Goal: Task Accomplishment & Management: Manage account settings

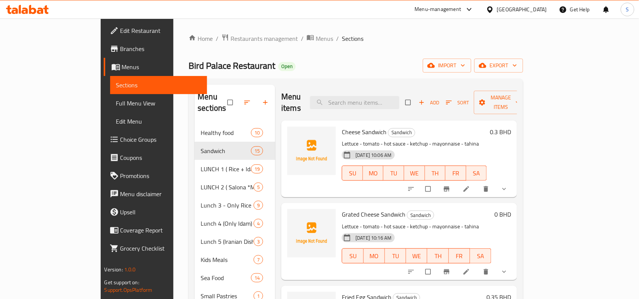
click at [396, 46] on div "Home / Restaurants management / Menus / Sections Bird Palace Restaurant Open im…" at bounding box center [356, 283] width 335 height 499
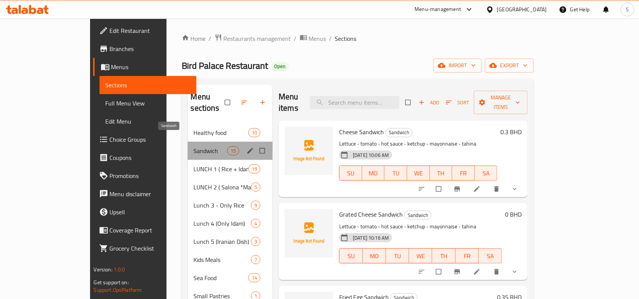
click at [194, 146] on span "Sandwich" at bounding box center [210, 150] width 33 height 9
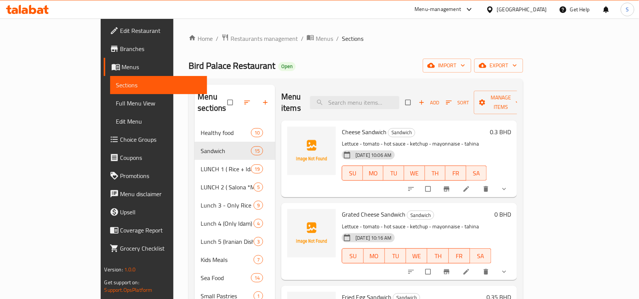
click at [409, 44] on div "Home / Restaurants management / Menus / Sections Bird Palace Restaurant Open im…" at bounding box center [356, 283] width 335 height 499
click at [465, 65] on span "import" at bounding box center [447, 65] width 36 height 9
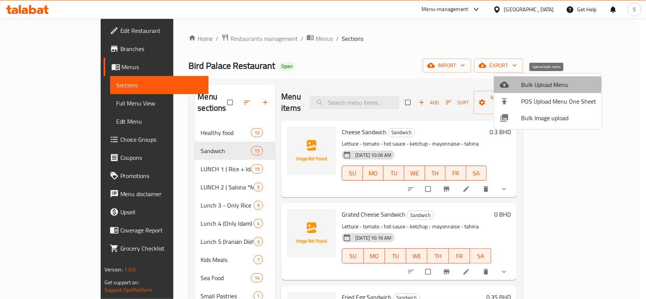
click at [517, 84] on div at bounding box center [510, 84] width 21 height 9
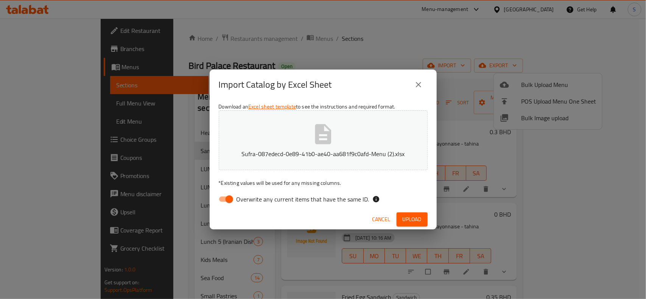
drag, startPoint x: 229, startPoint y: 201, endPoint x: 317, endPoint y: 207, distance: 88.4
click at [229, 201] on input "Overwrite any current items that have the same ID." at bounding box center [229, 199] width 43 height 14
checkbox input "false"
click at [409, 219] on span "Upload" at bounding box center [412, 219] width 19 height 9
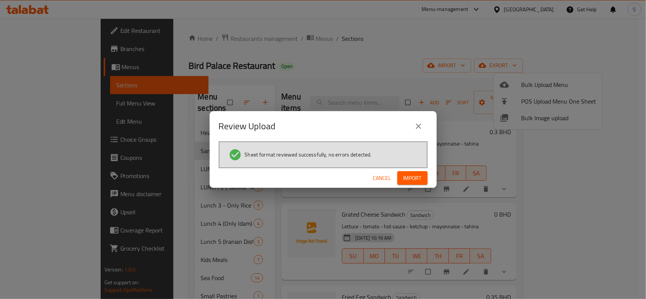
click at [408, 177] on span "Import" at bounding box center [413, 178] width 18 height 9
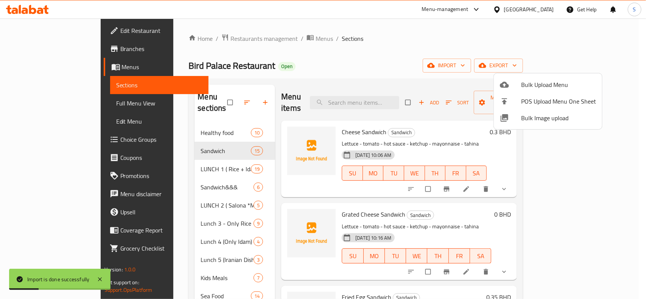
click at [360, 58] on div at bounding box center [323, 149] width 646 height 299
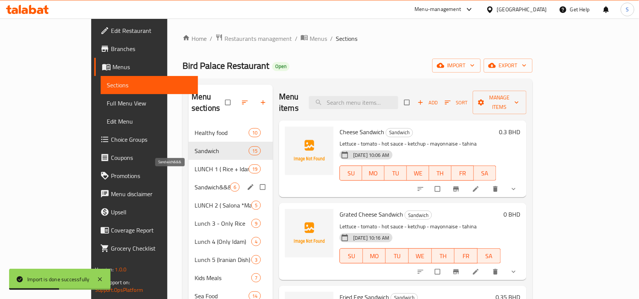
click at [195, 183] on span "Sandwich&&&" at bounding box center [213, 187] width 36 height 9
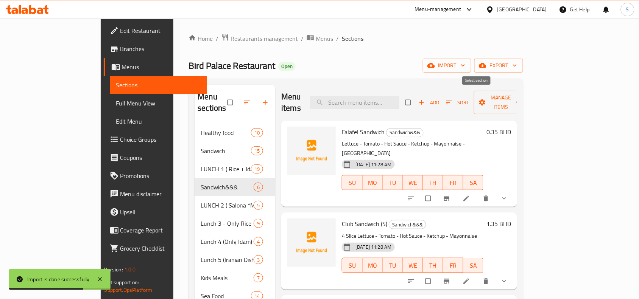
click at [417, 98] on input "checkbox" at bounding box center [409, 102] width 16 height 14
checkbox input "true"
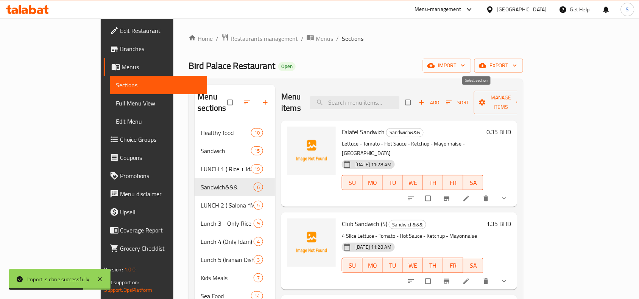
checkbox input "true"
click at [522, 93] on span "Manage items" at bounding box center [501, 102] width 42 height 19
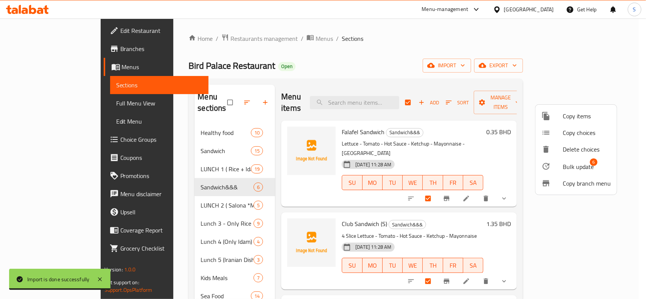
click at [570, 165] on span "Bulk update" at bounding box center [578, 166] width 31 height 9
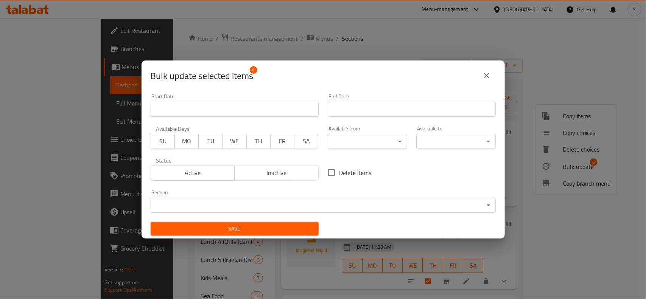
click at [291, 201] on body "​ Menu-management Bahrain Get Help S Edit Restaurant Branches Menus Sections Fu…" at bounding box center [323, 159] width 646 height 281
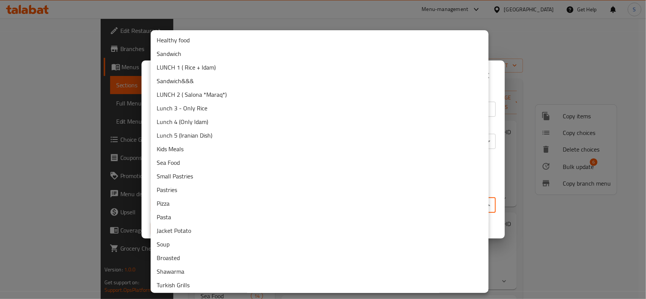
click at [207, 54] on li "Sandwich" at bounding box center [320, 54] width 338 height 14
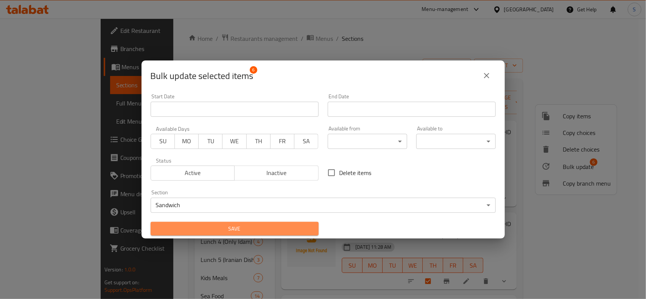
click at [294, 231] on span "Save" at bounding box center [235, 228] width 156 height 9
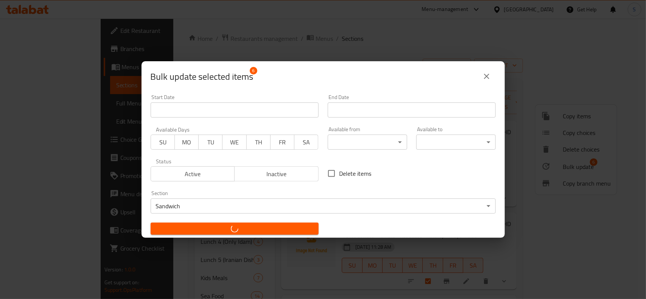
checkbox input "false"
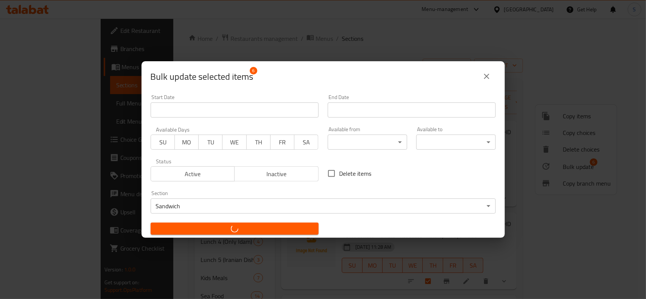
checkbox input "false"
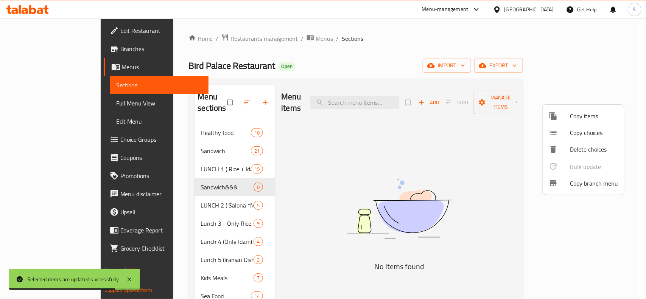
click at [196, 177] on div at bounding box center [323, 149] width 646 height 299
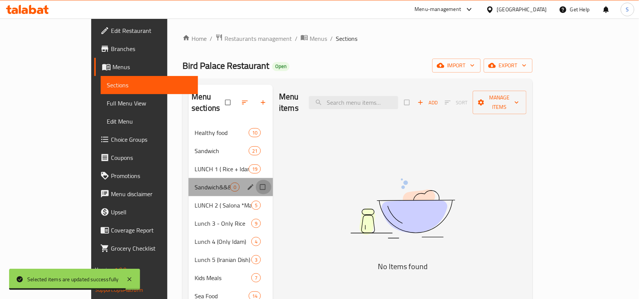
click at [256, 180] on input "Menu sections" at bounding box center [264, 187] width 16 height 14
checkbox input "true"
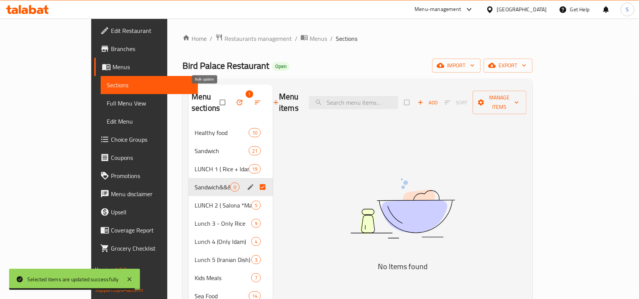
click at [236, 100] on icon "button" at bounding box center [240, 103] width 8 height 8
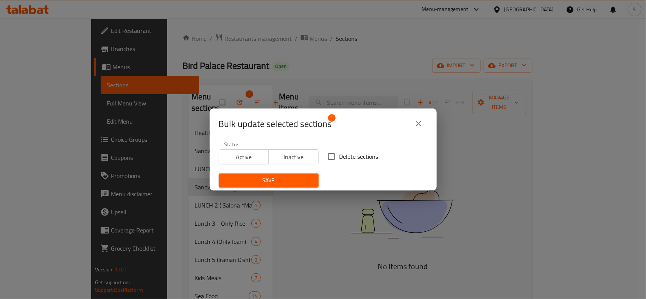
click at [341, 159] on span "Delete sections" at bounding box center [359, 156] width 39 height 9
click at [340, 159] on input "Delete sections" at bounding box center [332, 157] width 16 height 16
checkbox input "true"
click at [305, 184] on span "Save" at bounding box center [269, 180] width 88 height 9
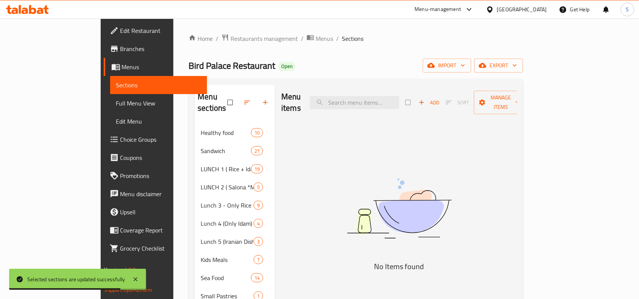
click at [372, 51] on div "Home / Restaurants management / Menus / Sections Bird Palace Restaurant Open im…" at bounding box center [356, 283] width 335 height 499
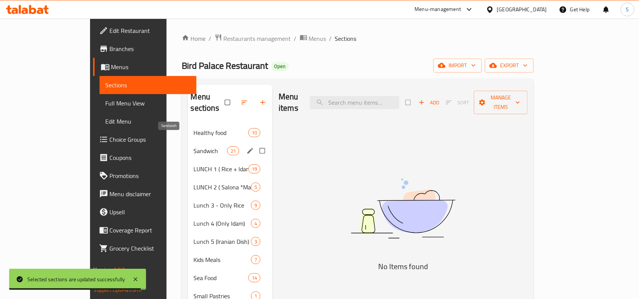
drag, startPoint x: 156, startPoint y: 141, endPoint x: 174, endPoint y: 131, distance: 20.2
click at [194, 146] on span "Sandwich" at bounding box center [210, 150] width 33 height 9
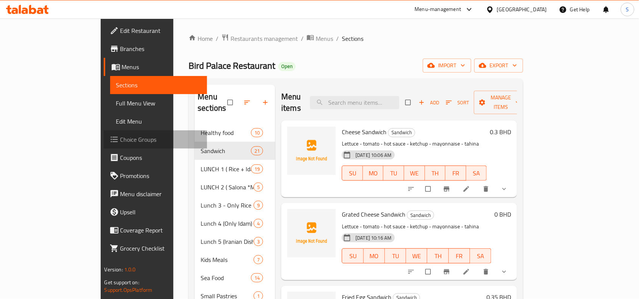
click at [120, 136] on span "Choice Groups" at bounding box center [160, 139] width 81 height 9
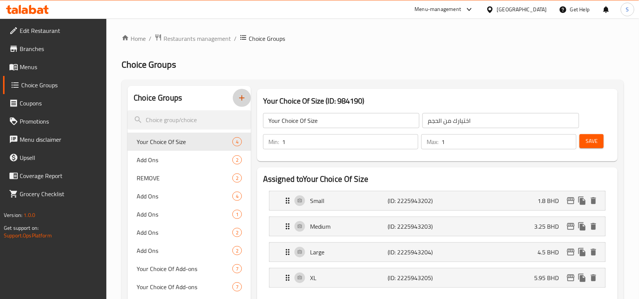
click at [244, 95] on icon "button" at bounding box center [241, 97] width 9 height 9
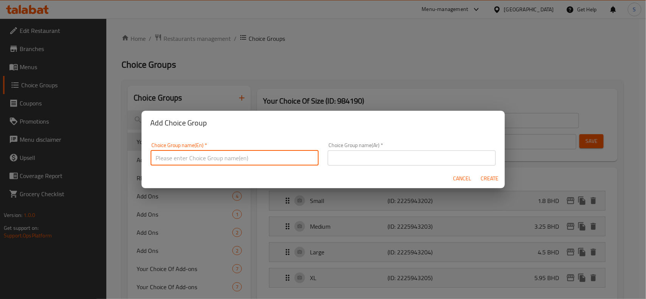
click at [272, 156] on input "text" at bounding box center [235, 158] width 168 height 15
type input "Your Choice:"
click at [424, 170] on div "Cancel Create" at bounding box center [323, 179] width 363 height 20
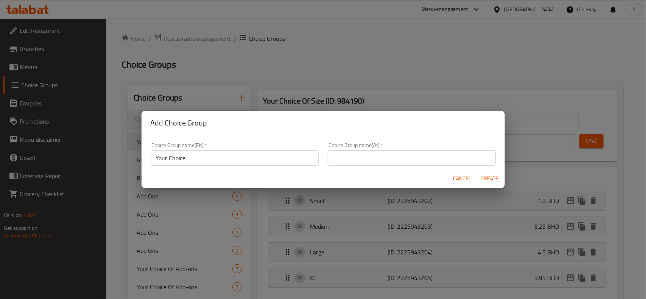
click at [427, 157] on input "text" at bounding box center [412, 158] width 168 height 15
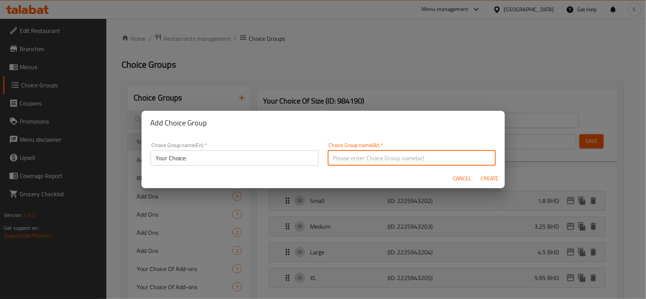
type input "إختيارك من:"
click at [491, 175] on span "Create" at bounding box center [490, 178] width 18 height 9
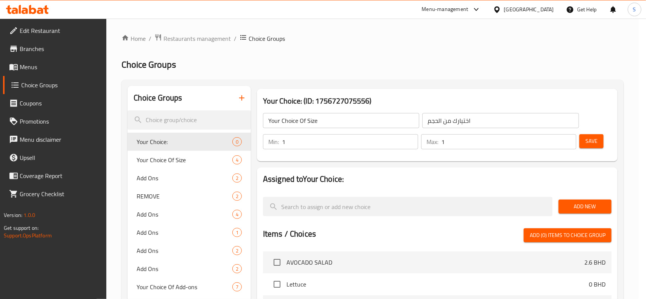
type input "Your Choice:"
type input "إختيارك من:"
type input "0"
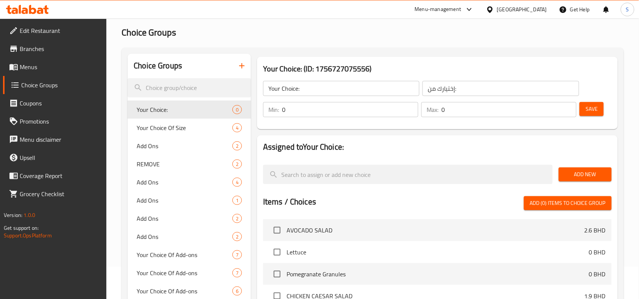
scroll to position [95, 0]
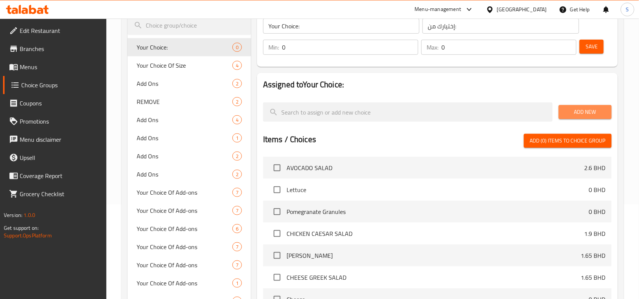
click at [562, 109] on button "Add New" at bounding box center [585, 112] width 53 height 14
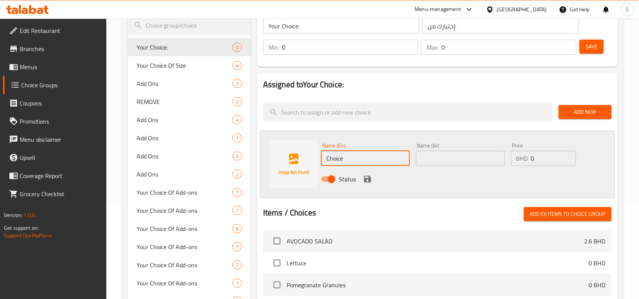
click at [383, 158] on input "Choice" at bounding box center [365, 158] width 89 height 15
paste input "No Lettu"
type input "No Lettuce"
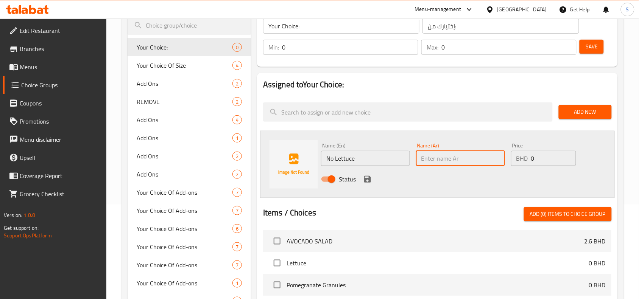
click at [475, 157] on input "text" at bounding box center [460, 158] width 89 height 15
type input "بدون خس"
drag, startPoint x: 368, startPoint y: 177, endPoint x: 562, endPoint y: 123, distance: 201.5
click at [368, 177] on icon "save" at bounding box center [367, 179] width 7 height 7
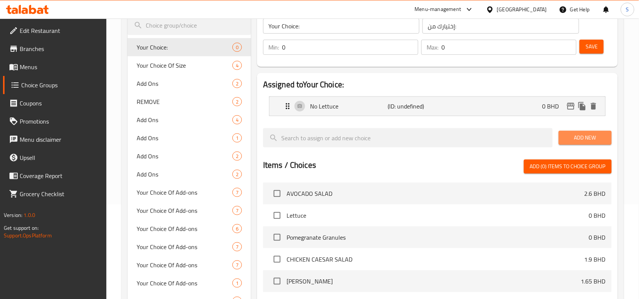
click at [579, 136] on span "Add New" at bounding box center [585, 137] width 41 height 9
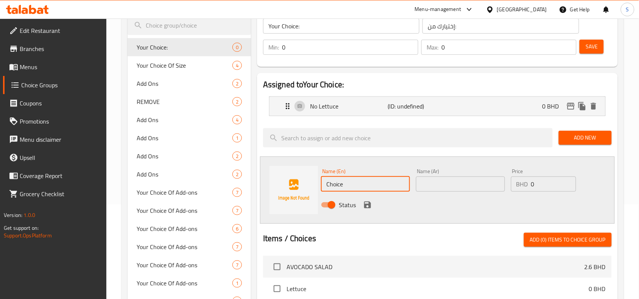
click at [360, 186] on input "Choice" at bounding box center [365, 184] width 89 height 15
paste input "No Tomato"
type input "No Tomato"
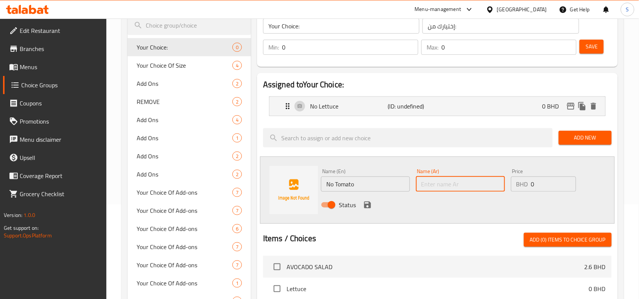
click at [485, 183] on input "text" at bounding box center [460, 184] width 89 height 15
type input "بدون طماطم"
click at [369, 207] on icon "save" at bounding box center [367, 205] width 7 height 7
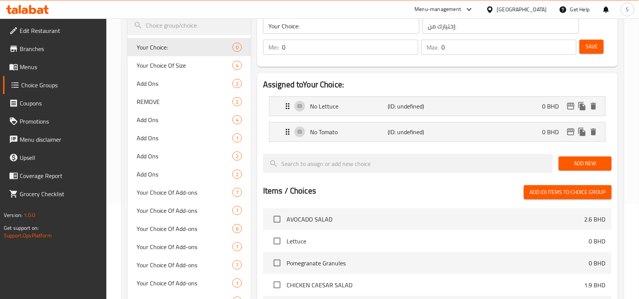
click at [603, 169] on button "Add New" at bounding box center [585, 164] width 53 height 14
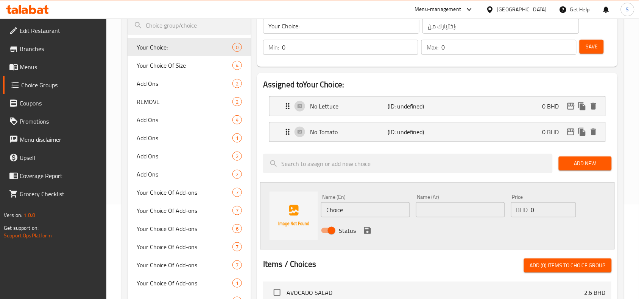
click at [363, 209] on input "Choice" at bounding box center [365, 210] width 89 height 15
click at [363, 208] on input "Choice" at bounding box center [365, 210] width 89 height 15
paste input "No Hot Sau"
type input "No Hot Sauce"
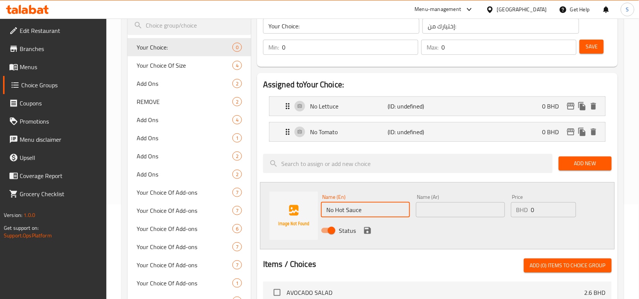
click at [453, 209] on input "text" at bounding box center [460, 210] width 89 height 15
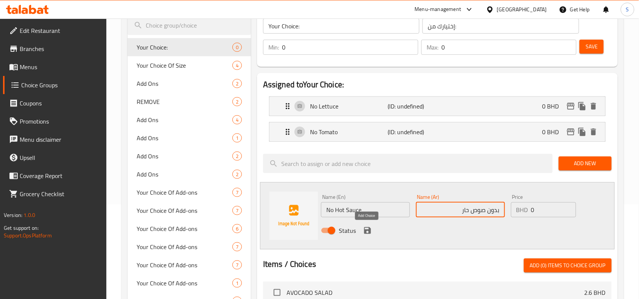
type input "بدون صوص حار"
click at [362, 233] on button "save" at bounding box center [367, 230] width 11 height 11
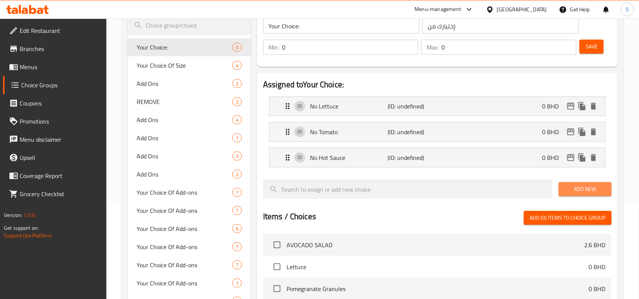
click at [593, 191] on span "Add New" at bounding box center [585, 189] width 41 height 9
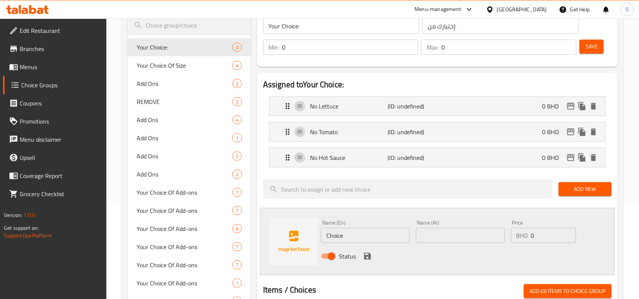
click at [371, 243] on input "Choice" at bounding box center [365, 235] width 89 height 15
paste input "No Ketchup"
type input "No Ketchup"
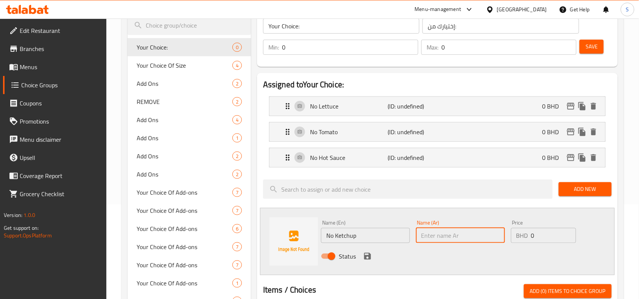
click at [469, 238] on input "text" at bounding box center [460, 235] width 89 height 15
type input "بدون كاتشب"
click at [371, 259] on icon "save" at bounding box center [367, 256] width 9 height 9
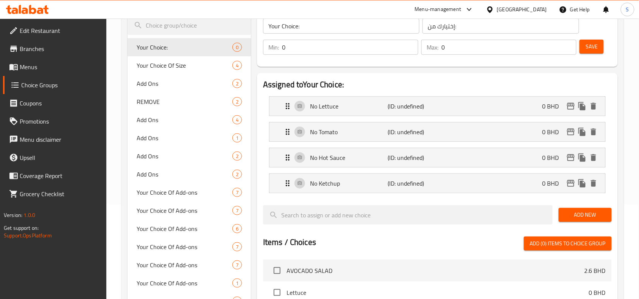
click at [583, 221] on button "Add New" at bounding box center [585, 215] width 53 height 14
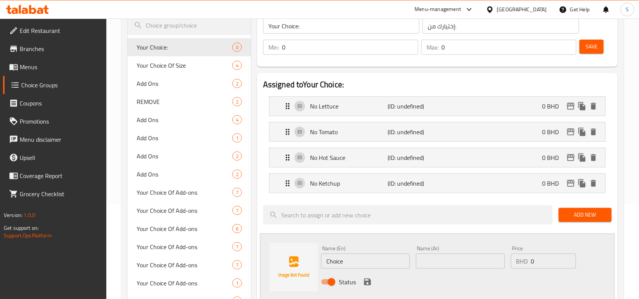
click at [356, 262] on input "Choice" at bounding box center [365, 261] width 89 height 15
paste input "No Mayonnais"
type input "No Mayonnaise"
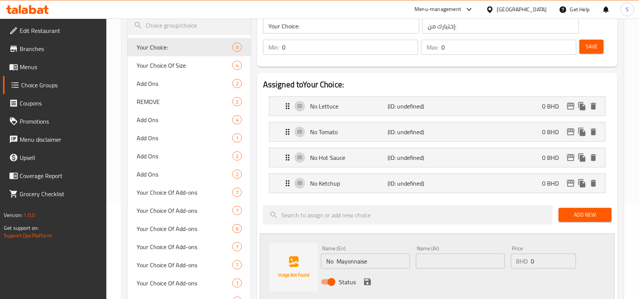
click at [436, 252] on div "Name (Ar) Name (Ar)" at bounding box center [460, 257] width 89 height 23
click at [436, 264] on input "text" at bounding box center [460, 261] width 89 height 15
type input "بدون مايونيز"
click at [367, 280] on icon "save" at bounding box center [367, 282] width 9 height 9
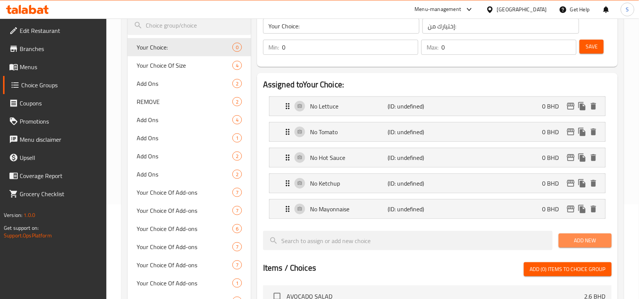
click at [570, 241] on span "Add New" at bounding box center [585, 240] width 41 height 9
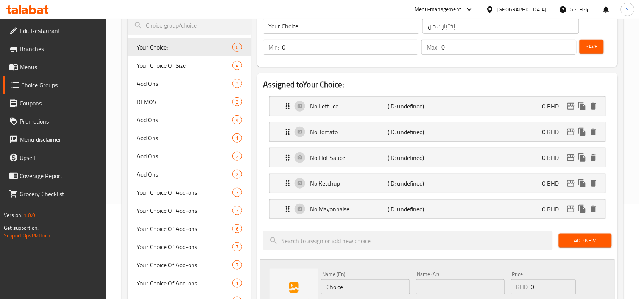
scroll to position [189, 0]
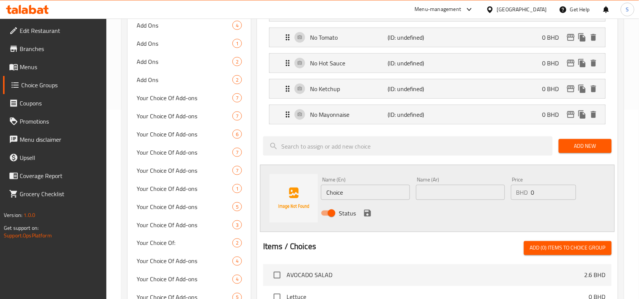
click at [393, 193] on input "Choice" at bounding box center [365, 192] width 89 height 15
paste input "No Tahina"
type input "No Tahina"
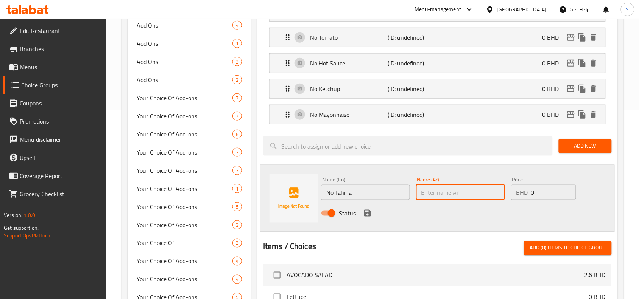
click at [457, 191] on input "text" at bounding box center [460, 192] width 89 height 15
type input "بدون طحينة"
click at [369, 214] on icon "save" at bounding box center [367, 213] width 7 height 7
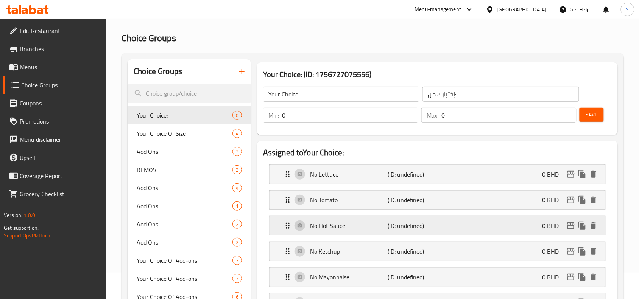
scroll to position [0, 0]
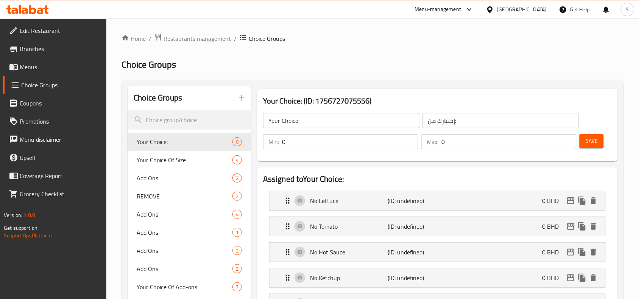
click at [596, 142] on span "Save" at bounding box center [592, 141] width 12 height 9
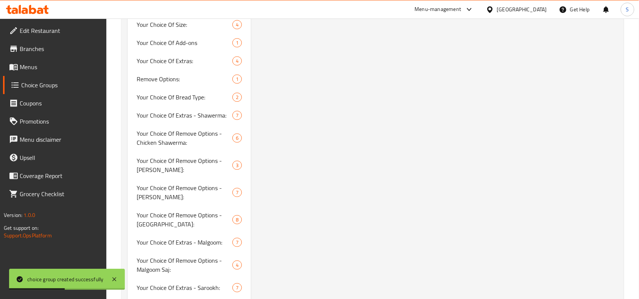
scroll to position [520, 0]
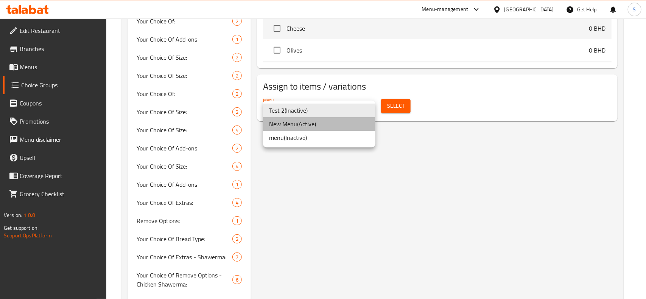
click at [317, 122] on li "New Menu ( Active )" at bounding box center [319, 124] width 112 height 14
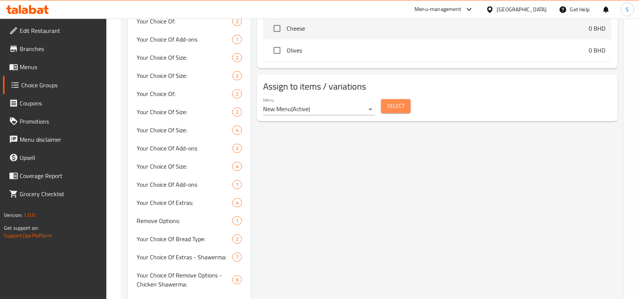
click at [384, 107] on button "Select" at bounding box center [396, 106] width 30 height 14
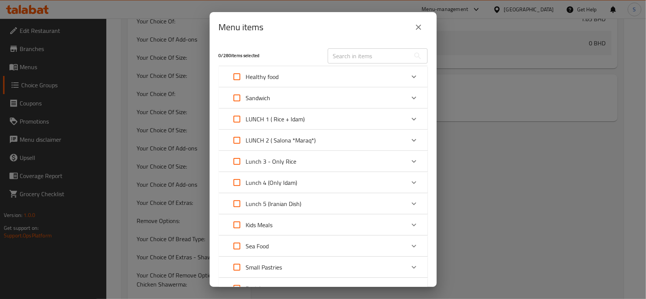
click at [377, 59] on input "text" at bounding box center [369, 55] width 83 height 15
paste input "Falafel Sandwich"
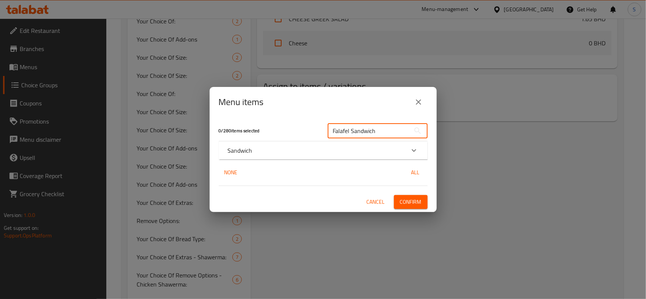
type input "Falafel Sandwich"
click at [237, 146] on p "Sandwich" at bounding box center [240, 150] width 25 height 9
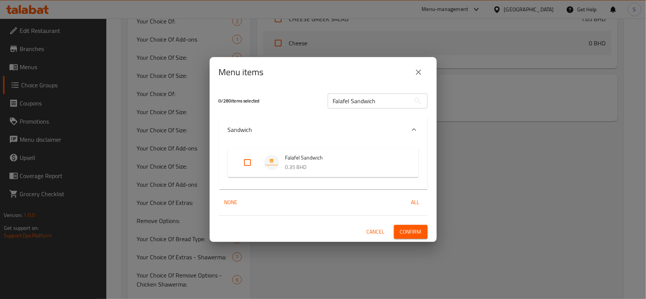
click at [247, 160] on input "Expand" at bounding box center [247, 163] width 18 height 18
checkbox input "true"
click at [415, 237] on button "Confirm" at bounding box center [411, 232] width 34 height 14
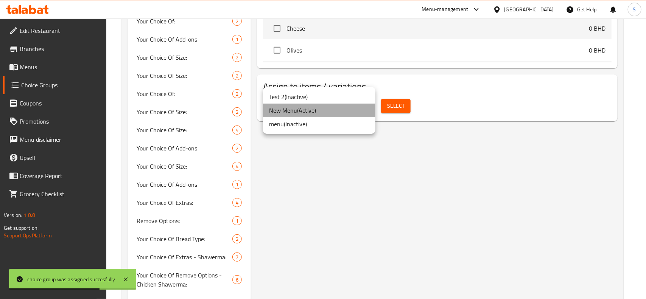
click at [337, 105] on li "New Menu ( Active )" at bounding box center [319, 111] width 112 height 14
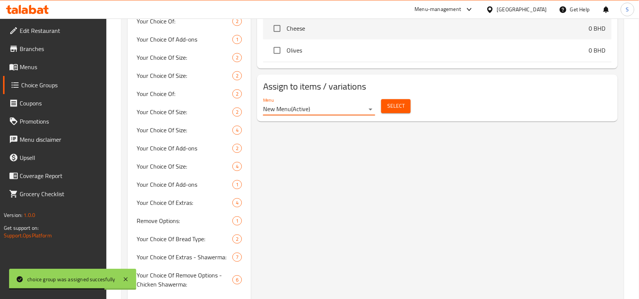
click at [390, 107] on span "Select" at bounding box center [395, 105] width 17 height 9
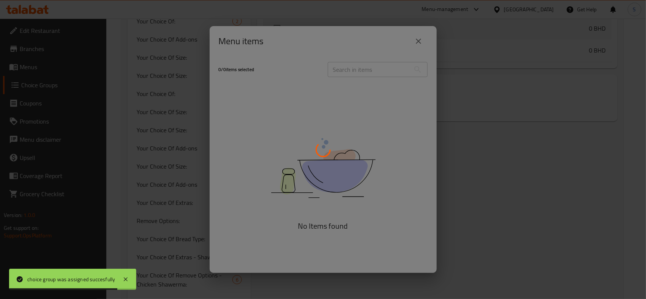
click at [373, 70] on div at bounding box center [323, 149] width 646 height 299
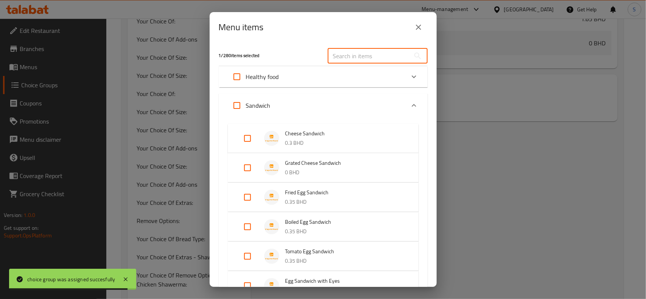
click at [367, 53] on input "text" at bounding box center [369, 55] width 83 height 15
paste input "Club Sandwich (S)"
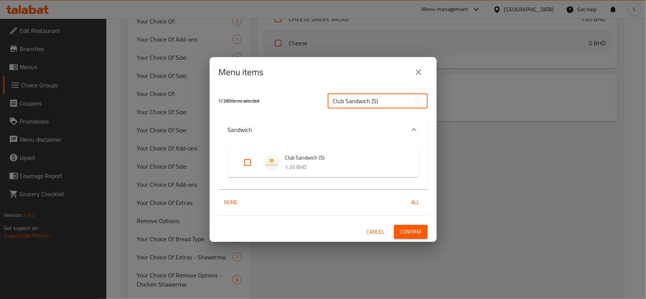
type input "Club Sandwich (S)"
click at [248, 165] on input "Expand" at bounding box center [247, 163] width 18 height 18
checkbox input "true"
click at [407, 235] on span "Confirm" at bounding box center [411, 231] width 22 height 9
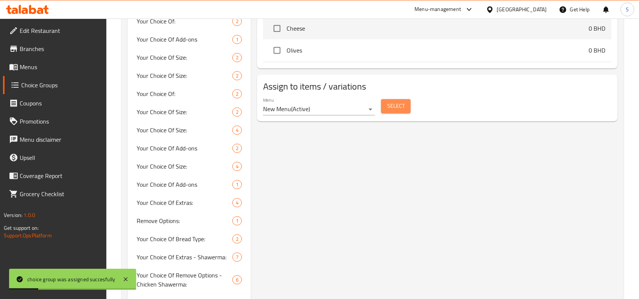
click at [389, 111] on span "Select" at bounding box center [395, 105] width 17 height 9
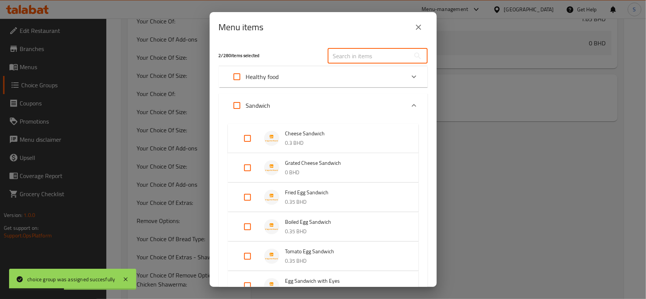
click at [373, 54] on input "text" at bounding box center [369, 55] width 83 height 15
paste input "Club Sandwich (M)"
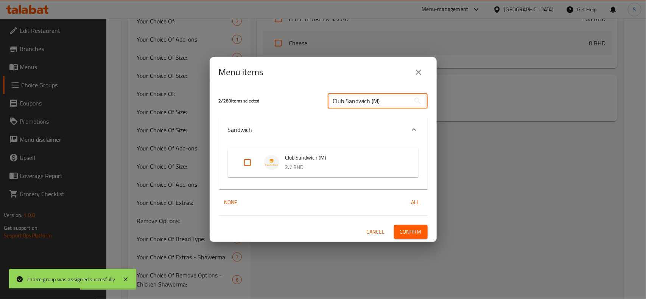
type input "Club Sandwich (M)"
click at [252, 163] on input "Expand" at bounding box center [247, 163] width 18 height 18
checkbox input "true"
click at [422, 234] on button "Confirm" at bounding box center [411, 232] width 34 height 14
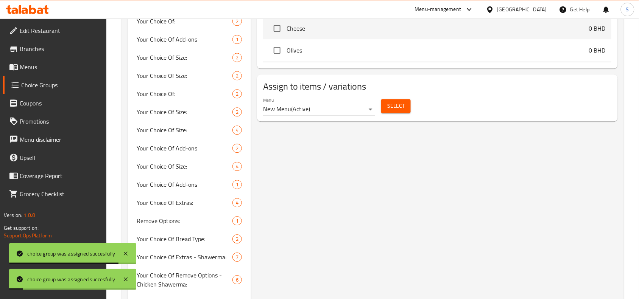
click at [388, 110] on span "Select" at bounding box center [395, 105] width 17 height 9
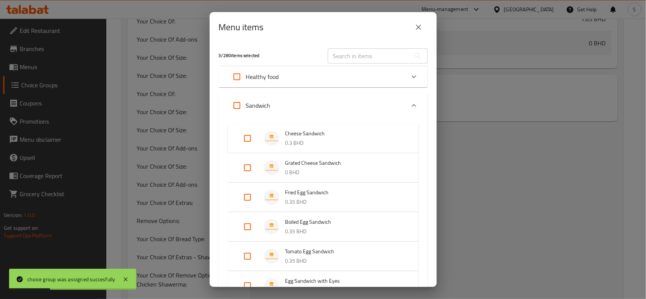
click at [375, 55] on input "text" at bounding box center [369, 55] width 83 height 15
paste input "Club Sandwich (L)"
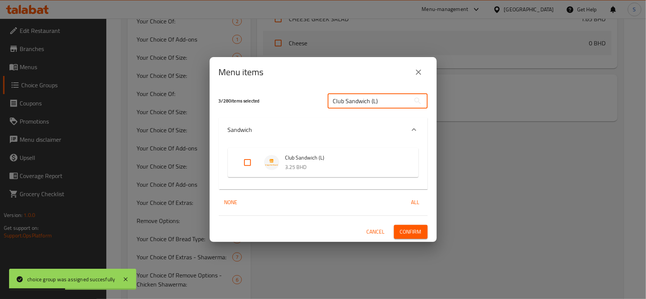
type input "Club Sandwich (L)"
click at [248, 166] on input "Expand" at bounding box center [247, 163] width 18 height 18
checkbox input "true"
click at [419, 229] on span "Confirm" at bounding box center [411, 231] width 22 height 9
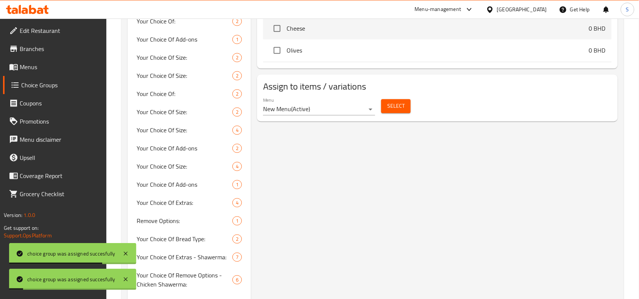
click at [392, 109] on span "Select" at bounding box center [395, 105] width 17 height 9
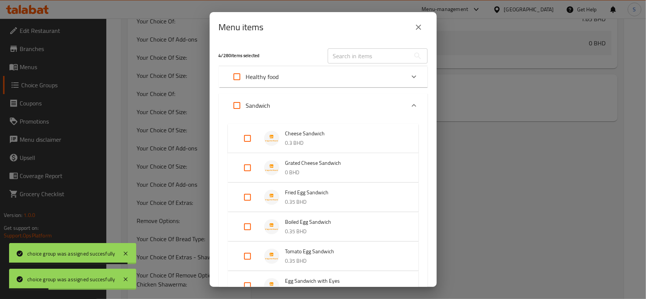
click at [375, 54] on input "text" at bounding box center [369, 55] width 83 height 15
paste input "Club Sandwich (XL)"
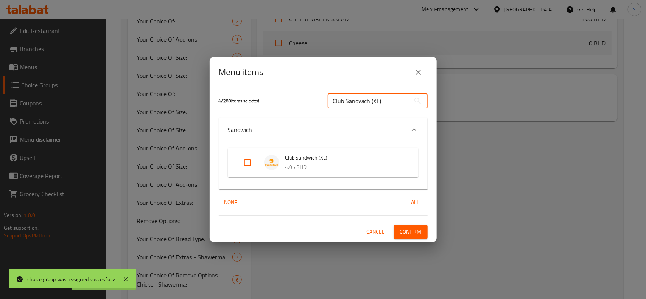
type input "Club Sandwich (XL)"
click at [247, 165] on input "Expand" at bounding box center [247, 163] width 18 height 18
checkbox input "true"
click at [417, 233] on span "Confirm" at bounding box center [411, 231] width 22 height 9
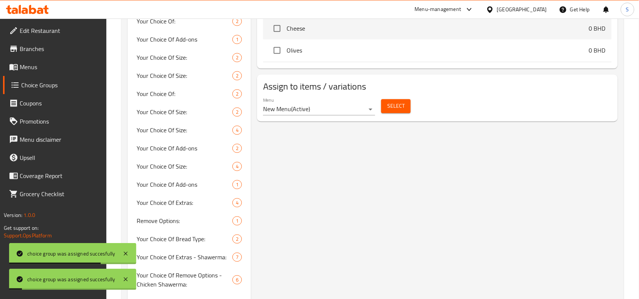
click at [387, 111] on span "Select" at bounding box center [395, 105] width 17 height 9
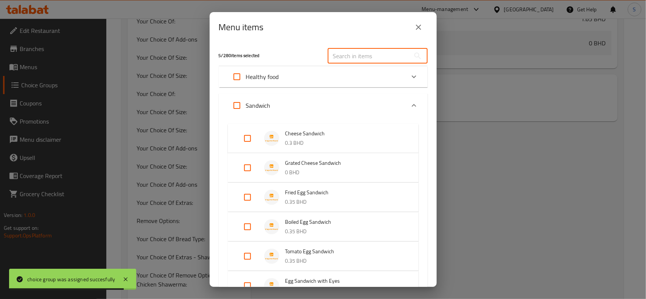
click at [369, 54] on input "text" at bounding box center [369, 55] width 83 height 15
paste input "Club Sandwich (XXL)"
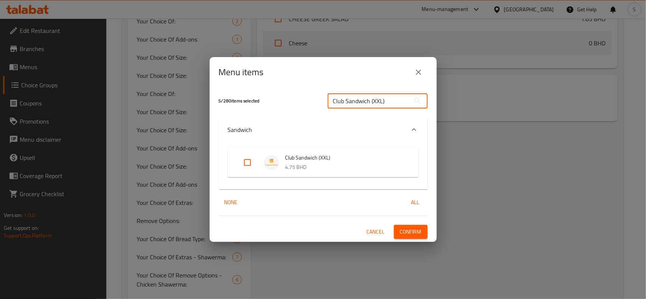
type input "Club Sandwich (XXL)"
click at [252, 156] on input "Expand" at bounding box center [247, 163] width 18 height 18
checkbox input "true"
click at [399, 237] on button "Confirm" at bounding box center [411, 232] width 34 height 14
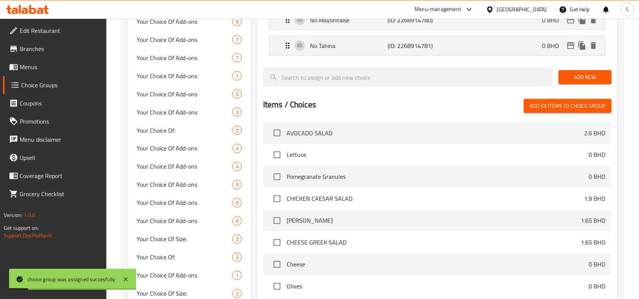
scroll to position [0, 0]
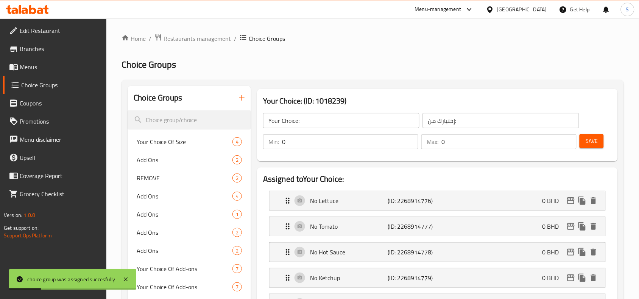
click at [29, 69] on span "Menus" at bounding box center [60, 66] width 81 height 9
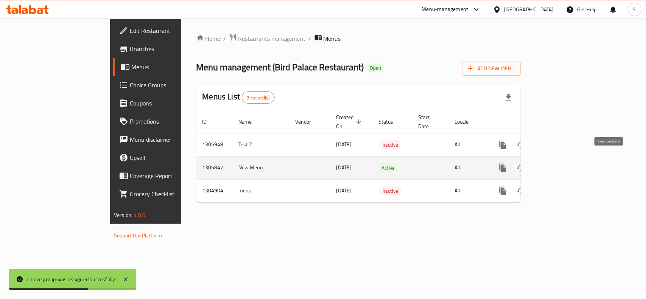
click at [561, 165] on icon "enhanced table" at bounding box center [557, 168] width 7 height 7
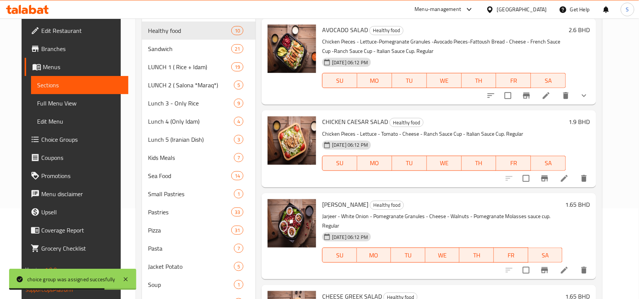
scroll to position [95, 0]
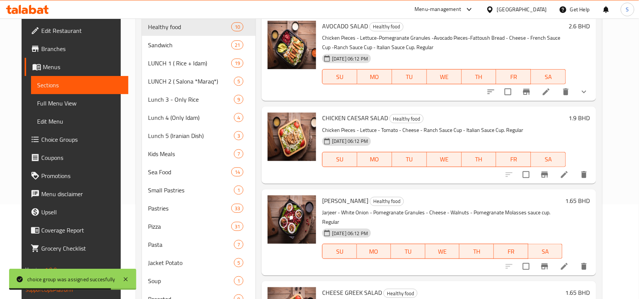
click at [49, 112] on link "Full Menu View" at bounding box center [79, 103] width 97 height 18
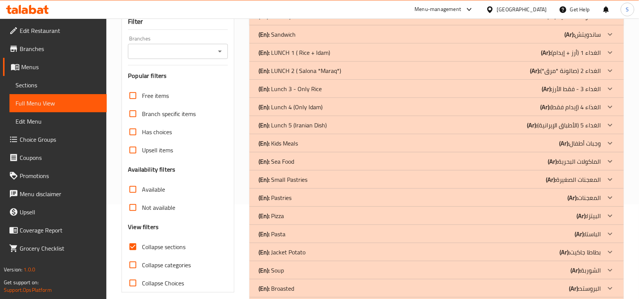
scroll to position [95, 0]
click at [558, 22] on b "(Ar):" at bounding box center [552, 16] width 10 height 11
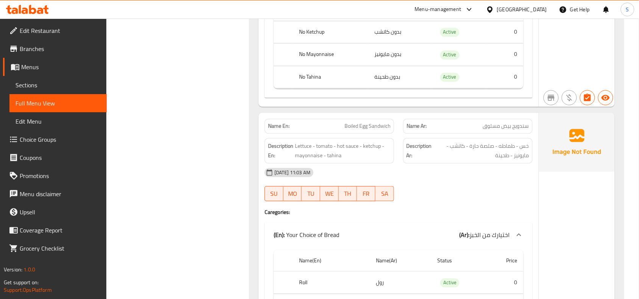
scroll to position [2129, 0]
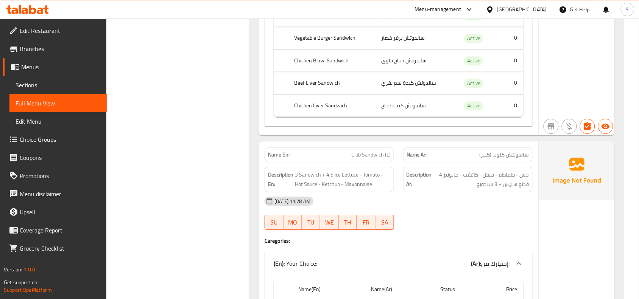
scroll to position [13837, 0]
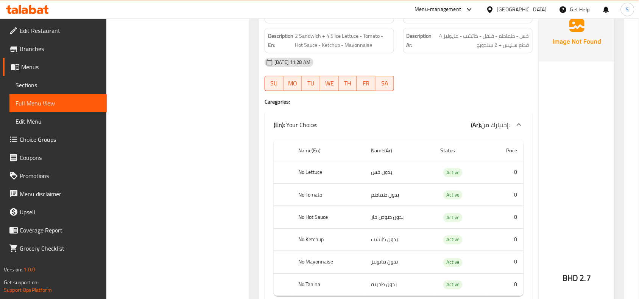
click at [368, 20] on span "Club Sandwich (M)" at bounding box center [369, 16] width 41 height 8
copy span "Club Sandwich (M)"
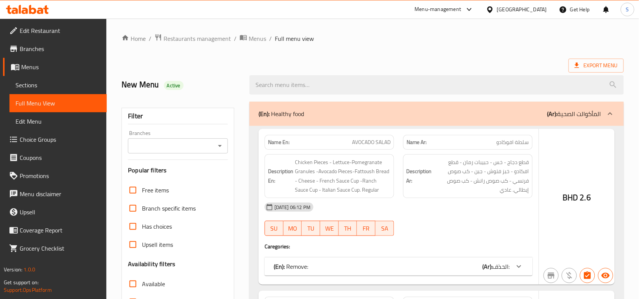
click at [46, 88] on div at bounding box center [319, 149] width 639 height 299
click at [48, 87] on div at bounding box center [319, 149] width 639 height 299
click at [54, 89] on div at bounding box center [319, 149] width 639 height 299
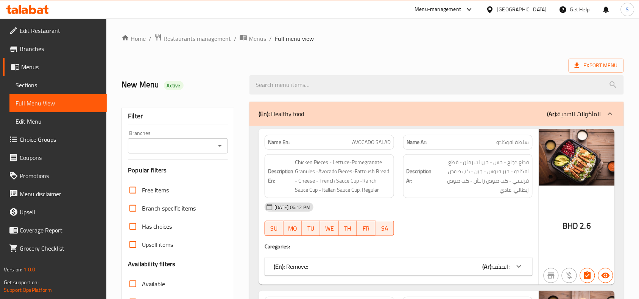
click at [55, 75] on link "Menus" at bounding box center [55, 67] width 104 height 18
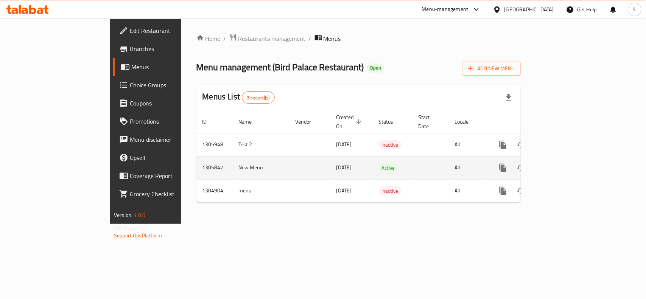
click at [562, 164] on icon "enhanced table" at bounding box center [557, 168] width 9 height 9
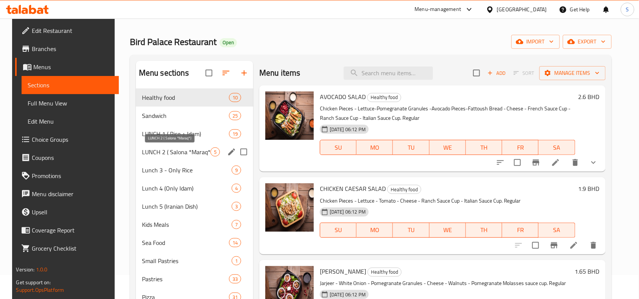
scroll to position [95, 0]
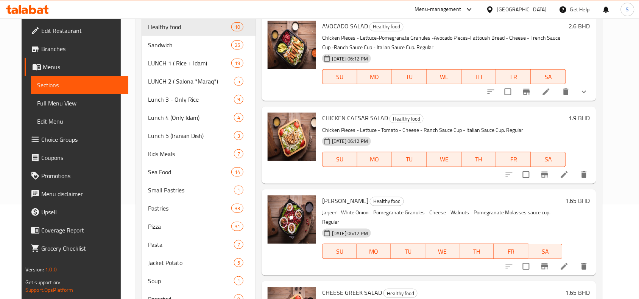
click at [66, 141] on span "Choice Groups" at bounding box center [81, 139] width 81 height 9
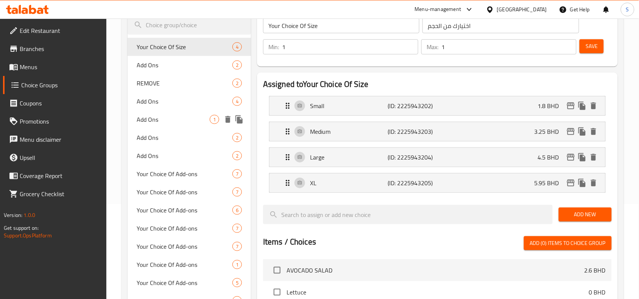
scroll to position [95, 0]
click at [159, 61] on span "Add Ons" at bounding box center [173, 65] width 73 height 9
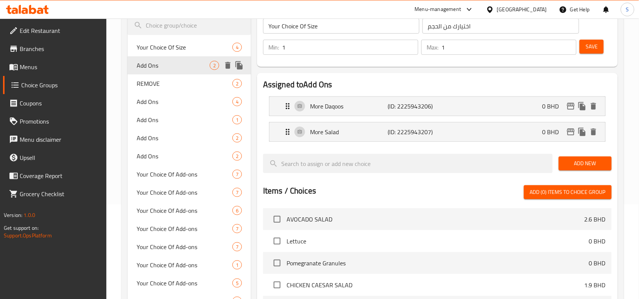
type input "Add Ons"
type input "الاضافات"
type input "0"
click at [167, 102] on span "Add Ons" at bounding box center [173, 101] width 73 height 9
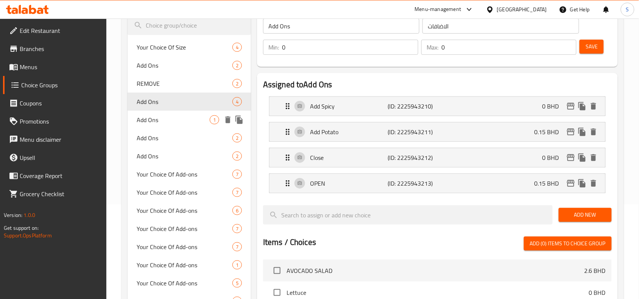
click at [185, 120] on span "Add Ons" at bounding box center [173, 119] width 73 height 9
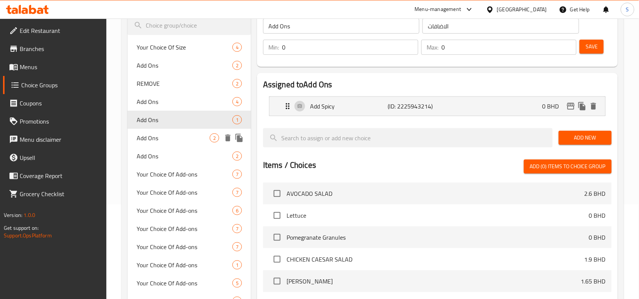
click at [182, 134] on span "Add Ons" at bounding box center [173, 138] width 73 height 9
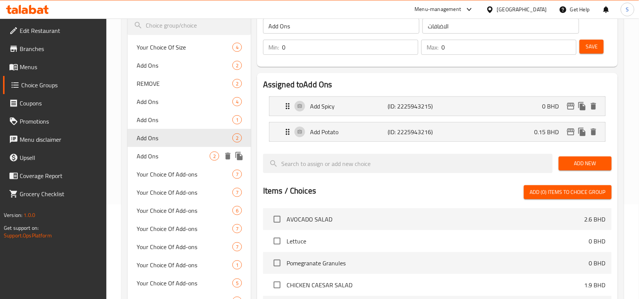
click at [165, 158] on span "Add Ons" at bounding box center [173, 156] width 73 height 9
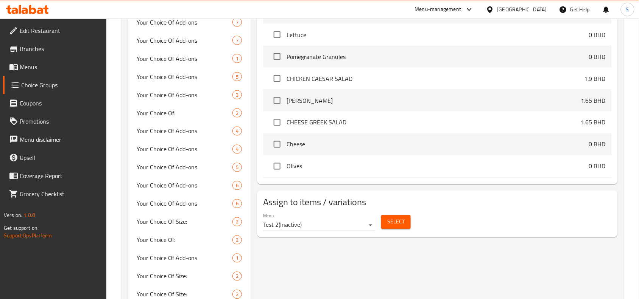
scroll to position [331, 0]
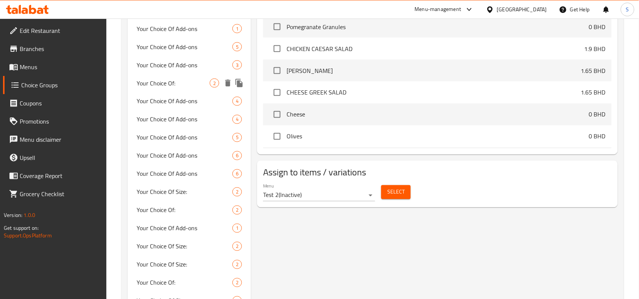
click at [184, 87] on div "Your Choice Of: 2" at bounding box center [189, 83] width 123 height 18
type input "Your Choice Of:"
type input "اختيارك من:"
type input "1"
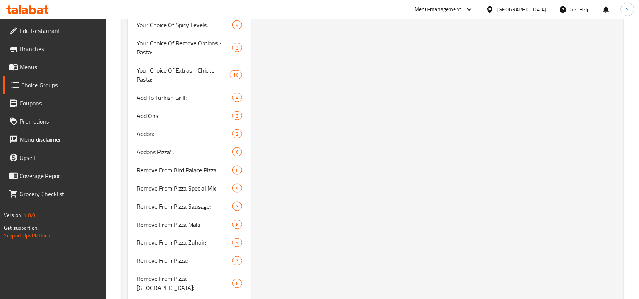
scroll to position [1041, 0]
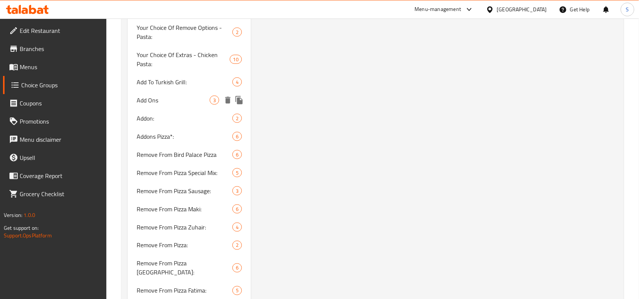
click at [188, 107] on div "Add Ons 3" at bounding box center [189, 100] width 123 height 18
type input "Add Ons"
type input "إضافات:"
type input "0"
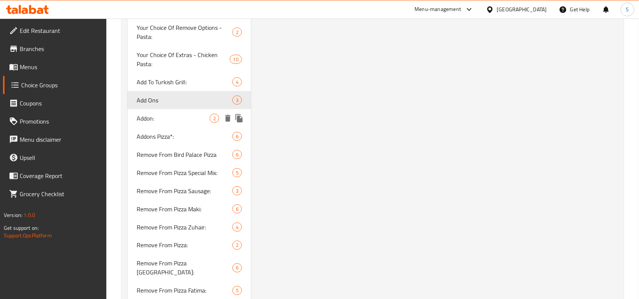
click at [173, 123] on div "Addon: 2" at bounding box center [189, 118] width 123 height 18
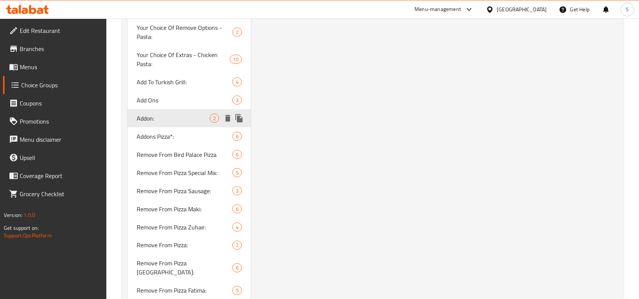
type input "Addon:"
type input "اضافات:"
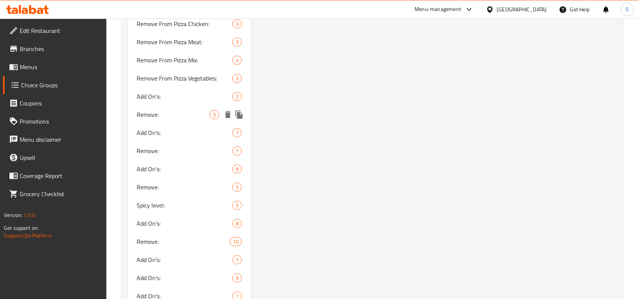
scroll to position [1419, 0]
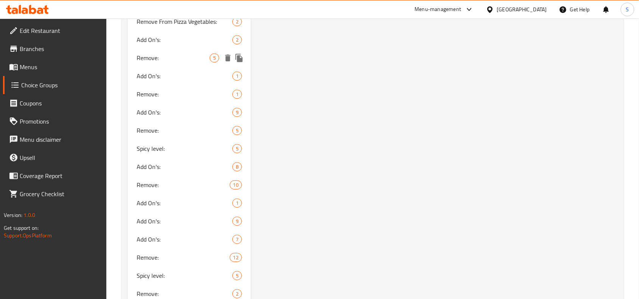
click at [169, 53] on span "Remove:" at bounding box center [173, 57] width 73 height 9
type input "Remove:"
type input "الحذف:"
type input "5"
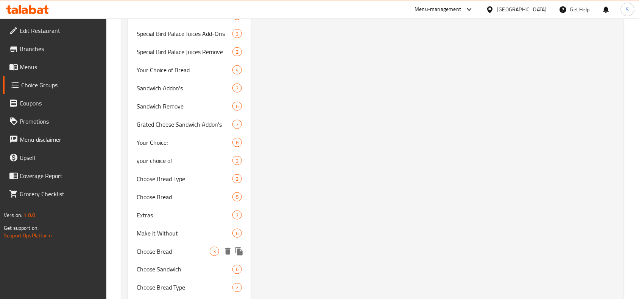
scroll to position [2720, 0]
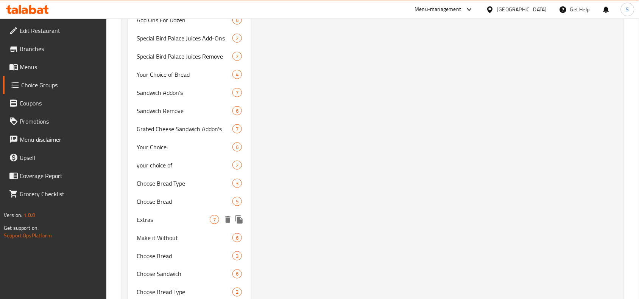
click at [173, 215] on span "Extras" at bounding box center [173, 219] width 73 height 9
type input "Extras"
type input "الاضافات"
type input "7"
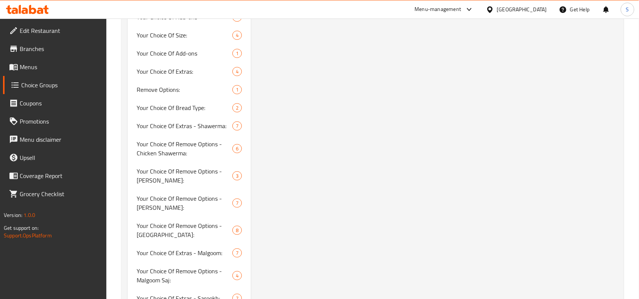
scroll to position [473, 0]
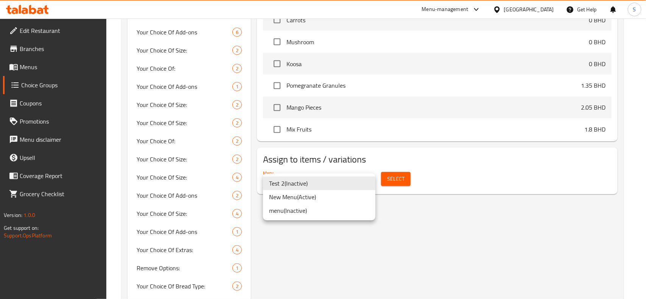
click at [280, 195] on li "New Menu ( Active )" at bounding box center [319, 197] width 112 height 14
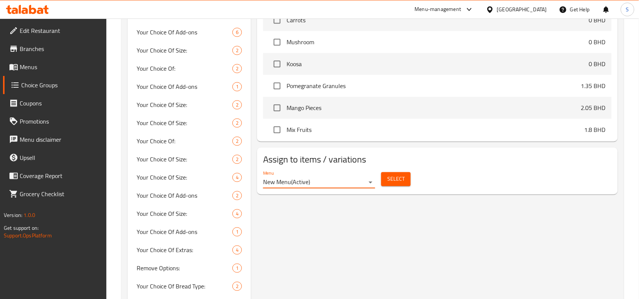
click at [395, 184] on span "Select" at bounding box center [395, 179] width 17 height 9
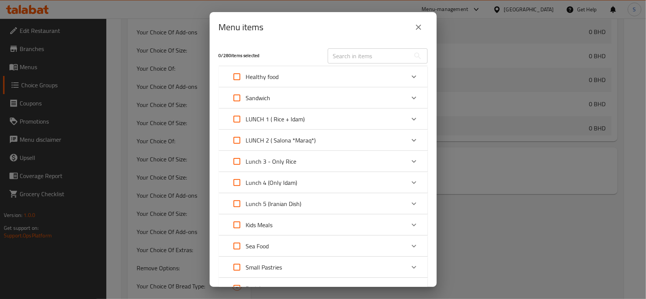
click at [351, 57] on input "text" at bounding box center [369, 55] width 83 height 15
paste input "Falafel Sandwich"
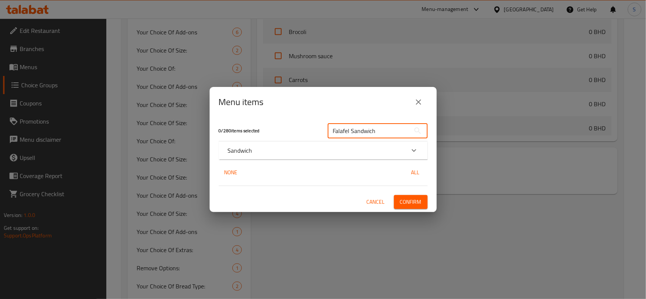
type input "Falafel Sandwich"
click at [322, 155] on div "Sandwich" at bounding box center [323, 151] width 209 height 18
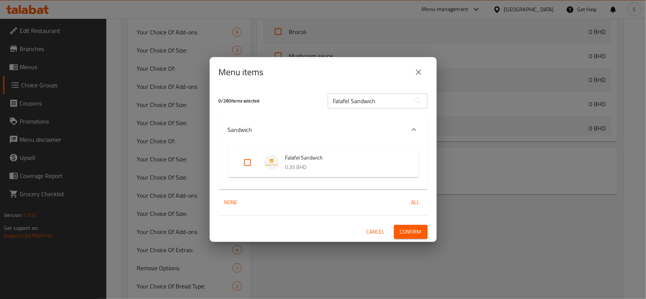
click at [251, 160] on input "Expand" at bounding box center [247, 163] width 18 height 18
checkbox input "true"
click at [404, 233] on span "Confirm" at bounding box center [411, 231] width 22 height 9
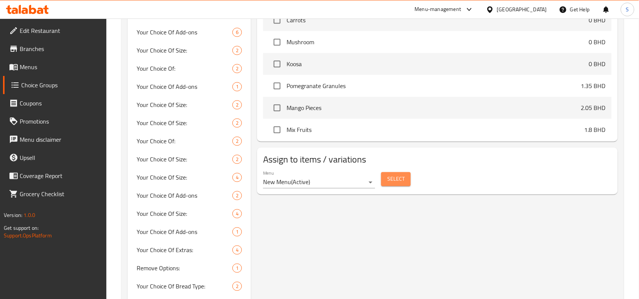
click at [399, 184] on span "Select" at bounding box center [395, 179] width 17 height 9
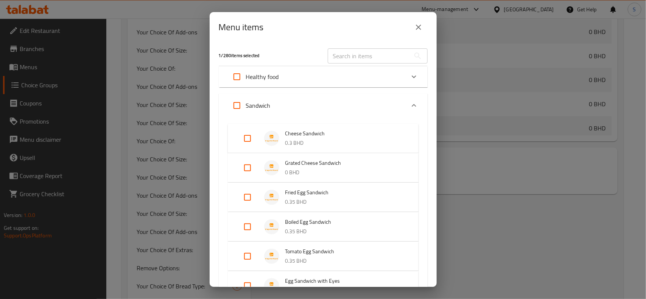
click at [383, 61] on input "text" at bounding box center [369, 55] width 83 height 15
paste input "Club Sandwich (S)"
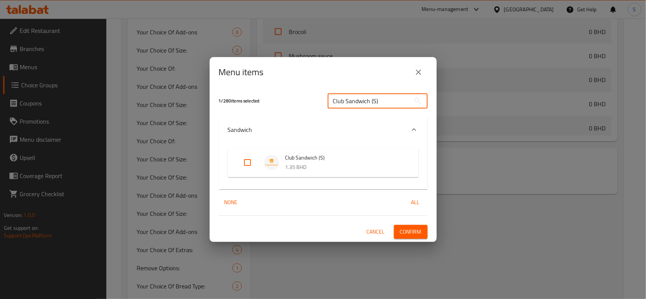
type input "Club Sandwich (S)"
click at [243, 165] on input "Expand" at bounding box center [247, 163] width 18 height 18
checkbox input "true"
click at [418, 231] on span "Confirm" at bounding box center [411, 231] width 22 height 9
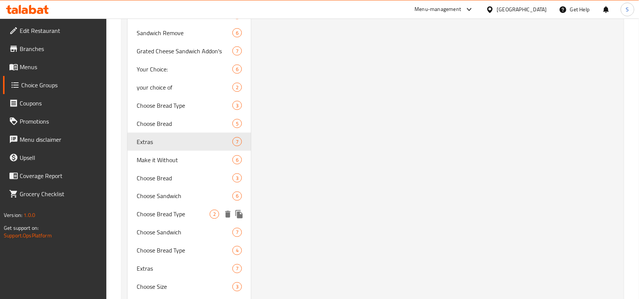
scroll to position [2815, 0]
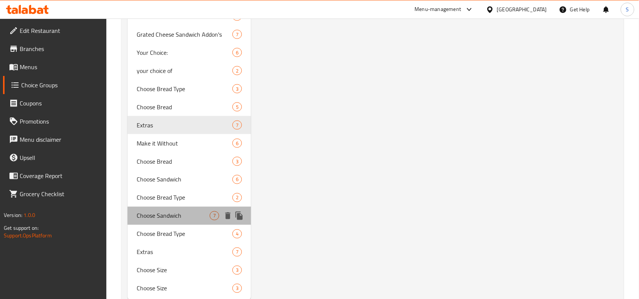
drag, startPoint x: 175, startPoint y: 190, endPoint x: 194, endPoint y: 196, distance: 20.2
click at [175, 212] on span "Choose Sandwich" at bounding box center [173, 216] width 73 height 9
type input "Choose Sandwich"
type input "[PERSON_NAME]ك"
type input "3"
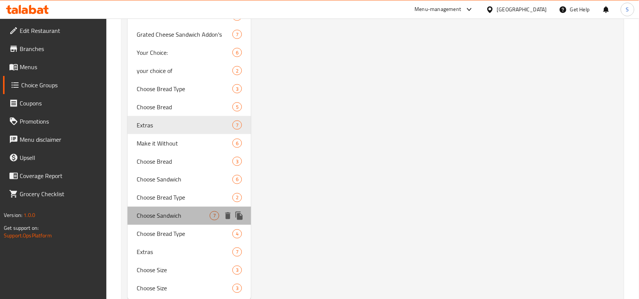
type input "3"
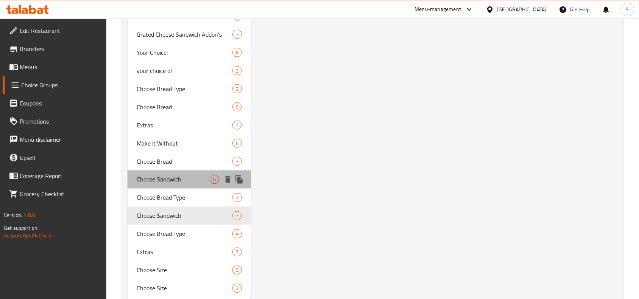
click at [197, 175] on span "Choose Sandwich" at bounding box center [173, 179] width 73 height 9
type input "2"
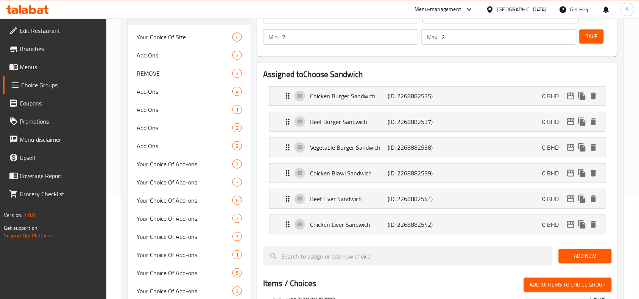
scroll to position [63, 0]
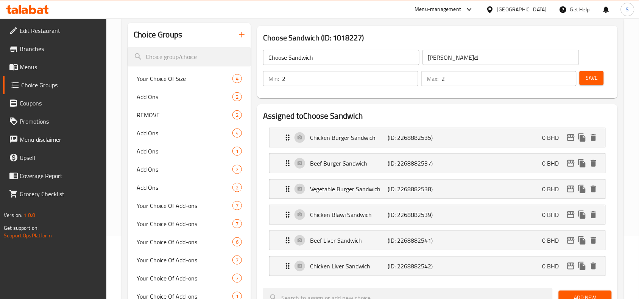
click at [616, 44] on div "Choose Sandwich (ID: 1018227) Choose Sandwich ​ اختر سندويجك ​ Min: 2 ​ Max: 2 …" at bounding box center [437, 62] width 361 height 73
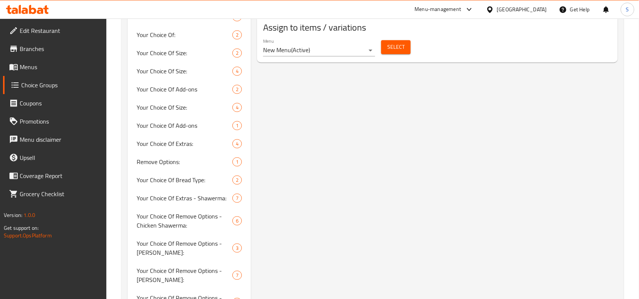
scroll to position [544, 0]
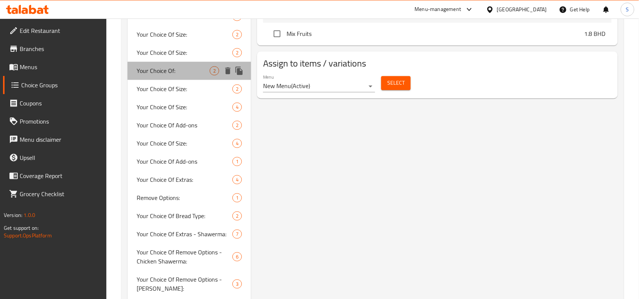
click at [178, 73] on span "Your Choice Of:" at bounding box center [173, 70] width 73 height 9
type input "Your Choice Of:"
type input "اختيارك من:"
type input "1"
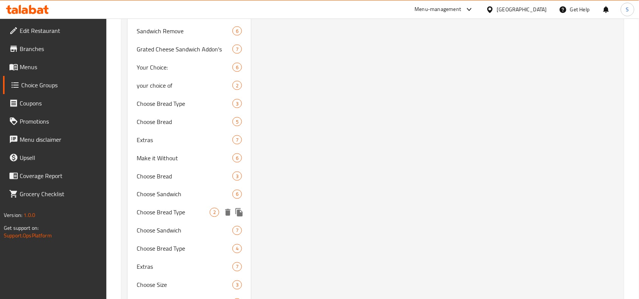
scroll to position [2815, 0]
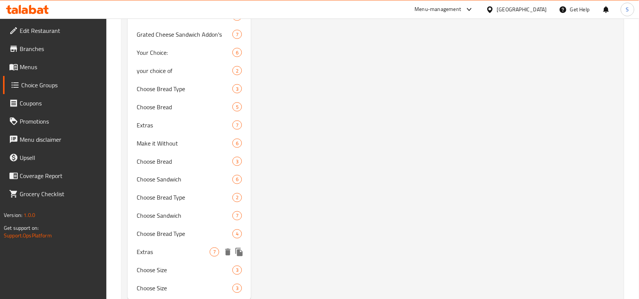
click at [151, 248] on span "Extras" at bounding box center [173, 252] width 73 height 9
type input "Extras"
type input "الاضافات"
type input "0"
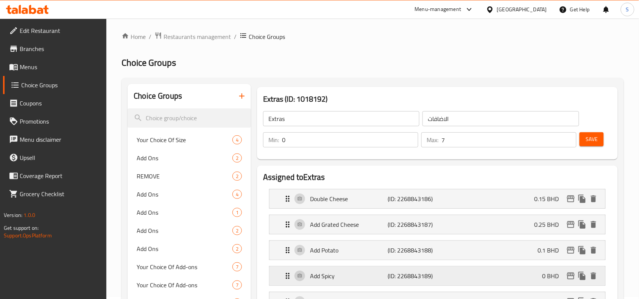
scroll to position [0, 0]
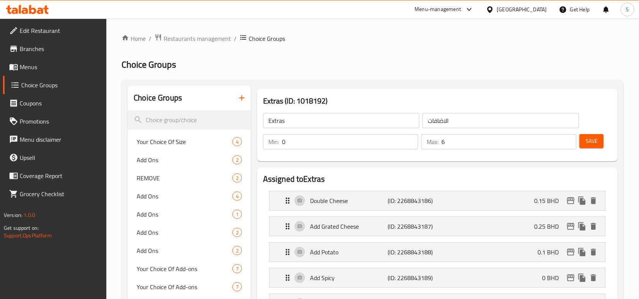
click at [567, 146] on input "6" at bounding box center [508, 141] width 135 height 15
click at [567, 146] on input "5" at bounding box center [508, 141] width 135 height 15
click at [567, 146] on input "4" at bounding box center [508, 141] width 135 height 15
click at [567, 146] on input "3" at bounding box center [508, 141] width 135 height 15
click at [567, 146] on input "2" at bounding box center [508, 141] width 135 height 15
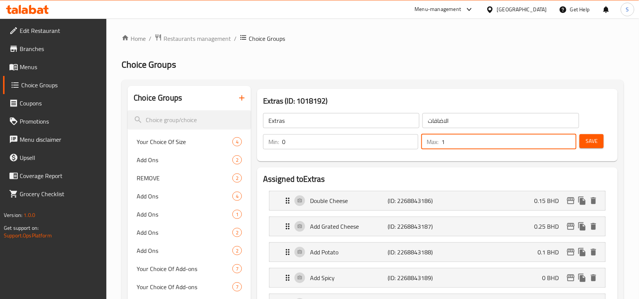
click at [567, 146] on input "1" at bounding box center [508, 141] width 135 height 15
type input "0"
click at [567, 146] on input "0" at bounding box center [508, 141] width 135 height 15
click at [597, 135] on button "Save" at bounding box center [592, 141] width 24 height 14
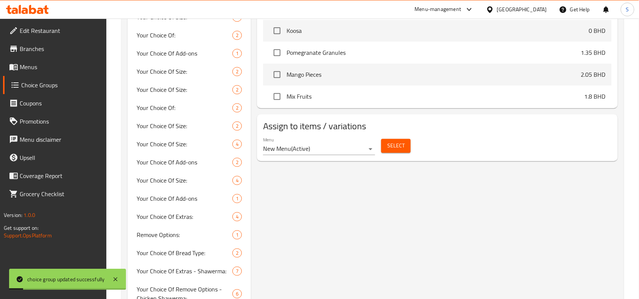
scroll to position [520, 0]
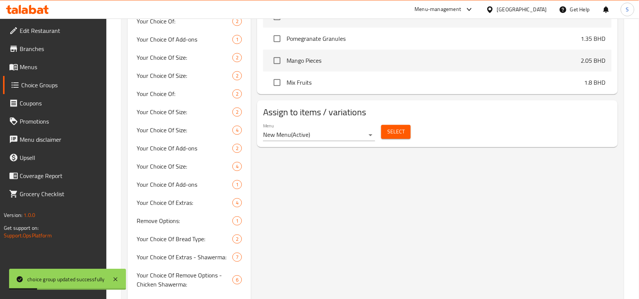
click at [403, 136] on span "Select" at bounding box center [395, 131] width 17 height 9
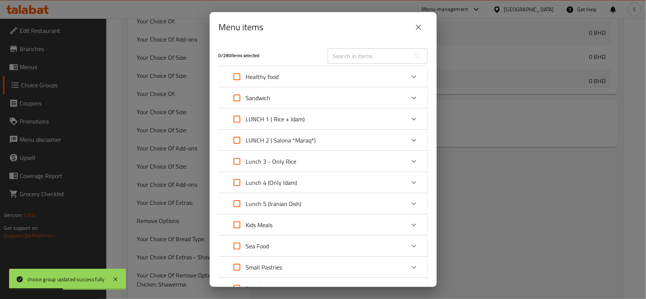
click at [380, 57] on input "text" at bounding box center [369, 55] width 83 height 15
paste input "Club Sandwich (M)"
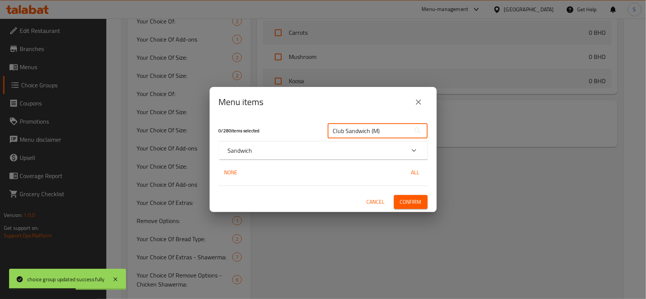
type input "Club Sandwich (M)"
click at [270, 153] on div "Sandwich" at bounding box center [316, 150] width 177 height 9
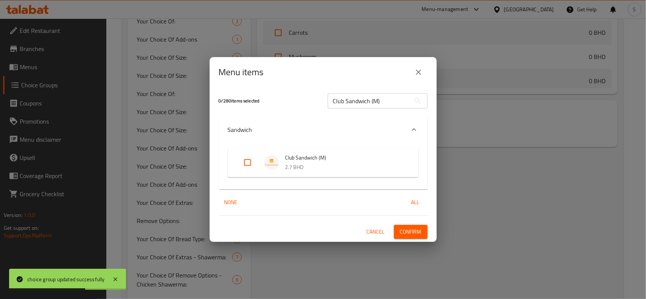
click at [254, 162] on input "Expand" at bounding box center [247, 163] width 18 height 18
checkbox input "true"
click at [406, 226] on button "Confirm" at bounding box center [411, 232] width 34 height 14
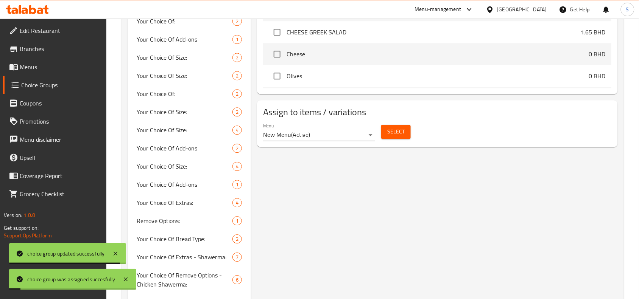
scroll to position [520, 0]
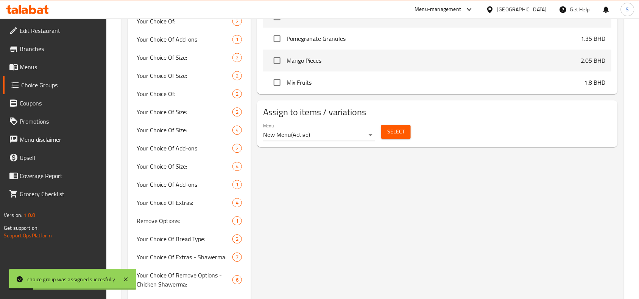
click at [391, 139] on button "Select" at bounding box center [396, 132] width 30 height 14
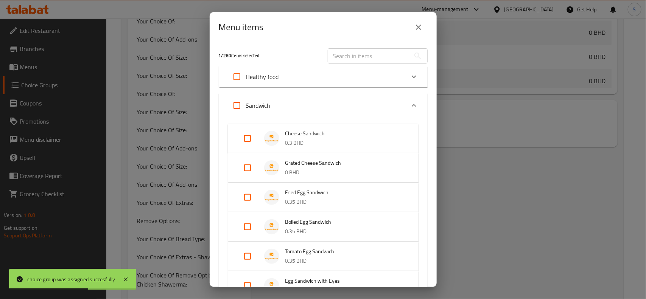
click at [369, 69] on div "Healthy food" at bounding box center [316, 77] width 177 height 18
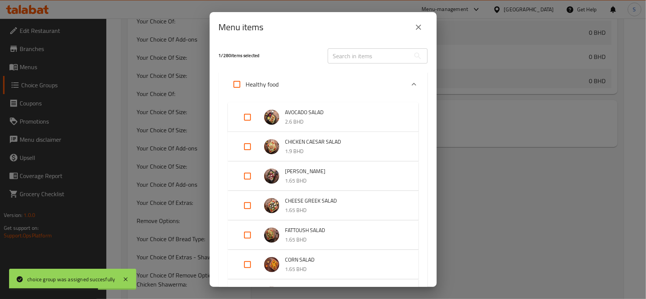
click at [366, 60] on input "text" at bounding box center [369, 55] width 83 height 15
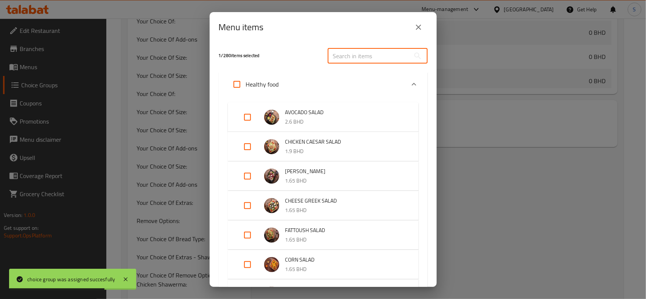
paste input "Club Sandwich (L)"
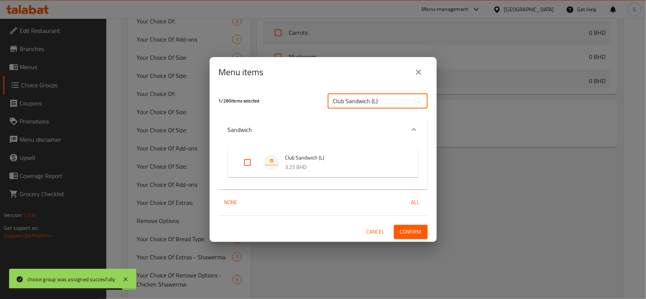
type input "Club Sandwich (L)"
click at [245, 160] on input "Expand" at bounding box center [247, 163] width 18 height 18
checkbox input "true"
click at [423, 237] on button "Confirm" at bounding box center [411, 232] width 34 height 14
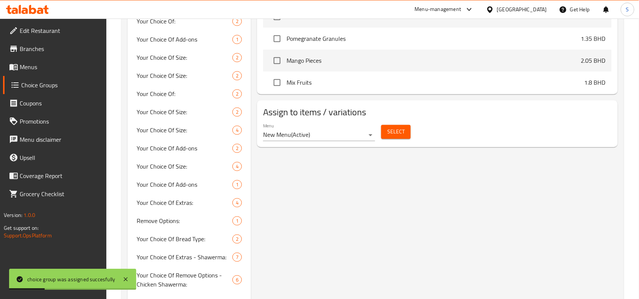
click at [398, 137] on span "Select" at bounding box center [395, 131] width 17 height 9
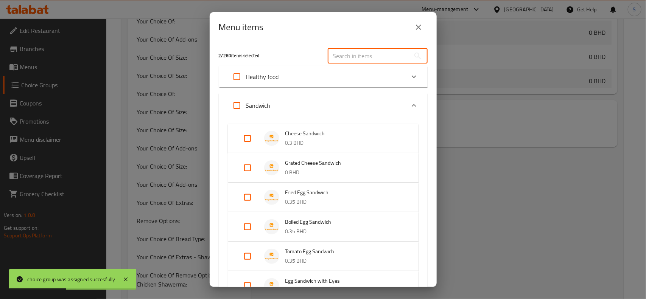
click at [385, 58] on input "text" at bounding box center [369, 55] width 83 height 15
paste input "Club Sandwich (XL)"
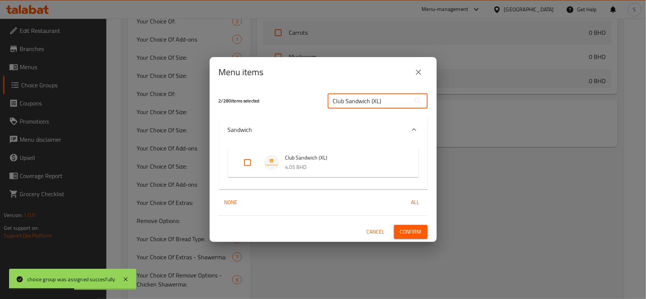
type input "Club Sandwich (XL)"
click at [249, 156] on input "Expand" at bounding box center [247, 163] width 18 height 18
checkbox input "true"
click at [400, 232] on span "Confirm" at bounding box center [411, 231] width 22 height 9
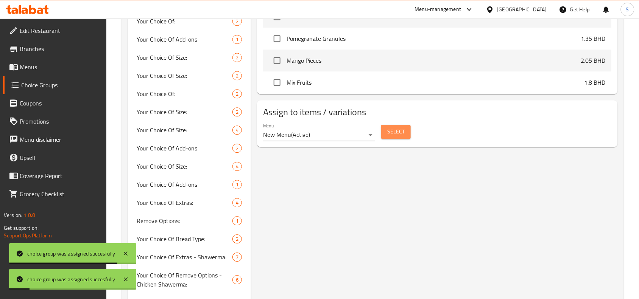
click at [390, 128] on span "Select" at bounding box center [395, 131] width 17 height 9
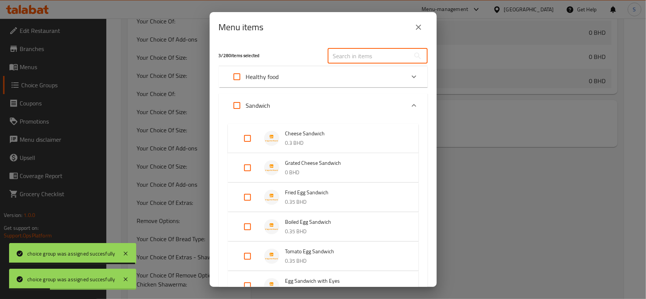
click at [377, 53] on input "text" at bounding box center [369, 55] width 83 height 15
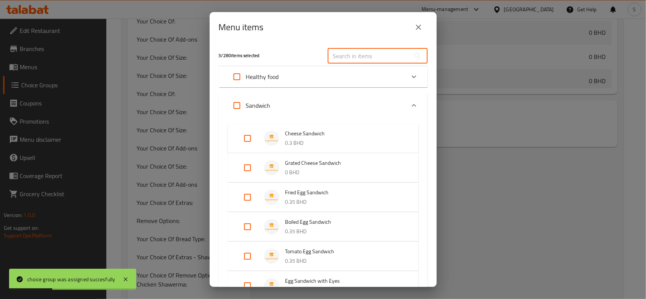
paste input "Club Sandwich (XXL)"
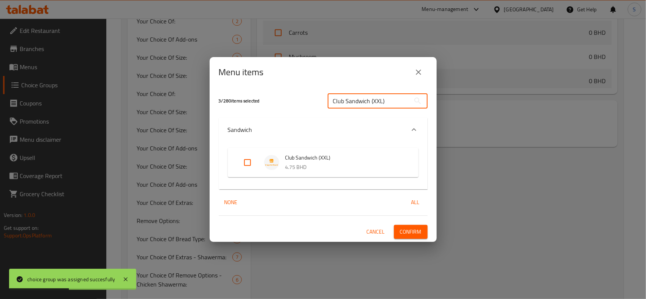
type input "Club Sandwich (XXL)"
click at [246, 163] on input "Expand" at bounding box center [247, 163] width 18 height 18
checkbox input "true"
click at [420, 230] on span "Confirm" at bounding box center [411, 231] width 22 height 9
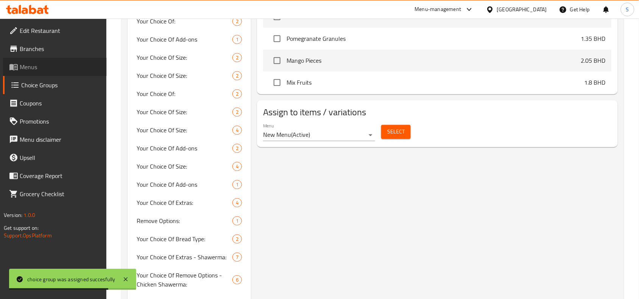
click at [37, 64] on span "Menus" at bounding box center [60, 66] width 81 height 9
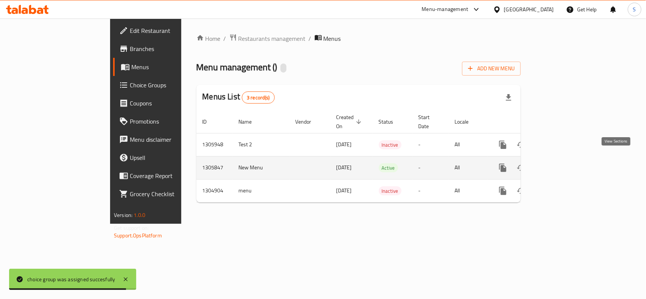
click at [562, 164] on icon "enhanced table" at bounding box center [557, 168] width 9 height 9
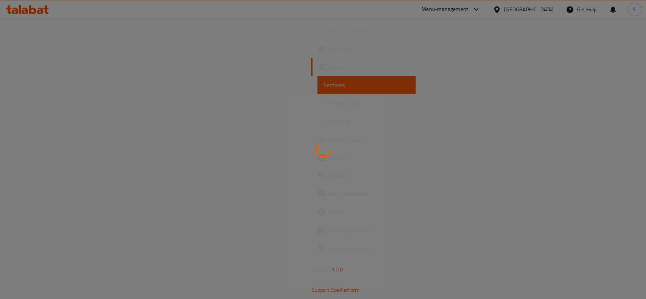
click at [400, 165] on div at bounding box center [323, 149] width 646 height 299
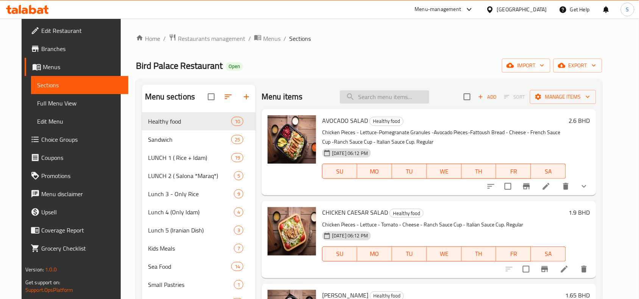
click at [370, 91] on input "search" at bounding box center [384, 96] width 89 height 13
paste input "Club Sandwich (XXL)"
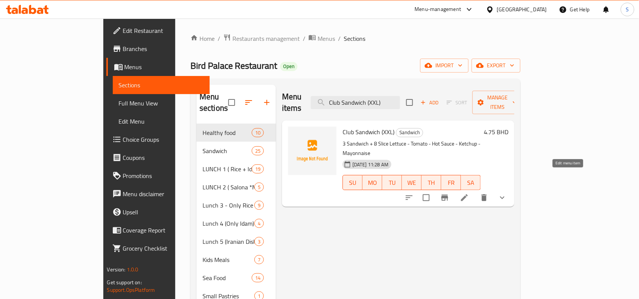
type input "Club Sandwich (XXL)"
click at [469, 193] on icon at bounding box center [464, 197] width 9 height 9
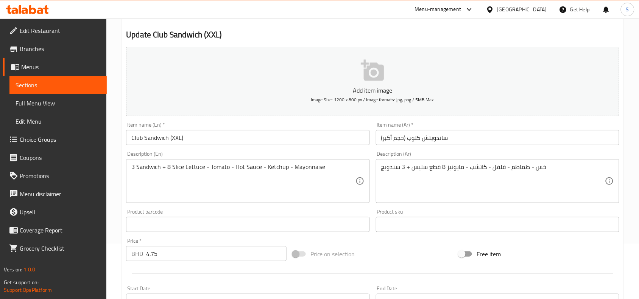
scroll to position [142, 0]
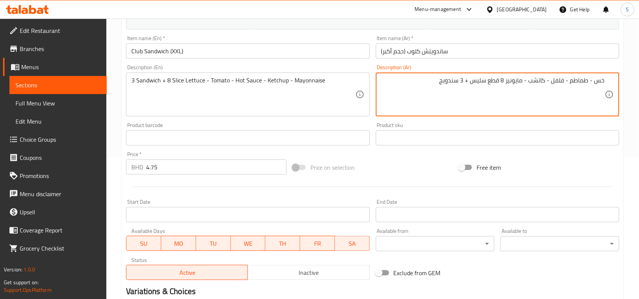
drag, startPoint x: 466, startPoint y: 79, endPoint x: 436, endPoint y: 78, distance: 30.3
click at [436, 78] on textarea "خس - طماطم - فلفل - كاتشب - مايونيز 8 قطع سليس + 3 سندويج" at bounding box center [493, 95] width 224 height 36
click at [603, 82] on textarea "خس - طماطم - فلفل - كاتشب - مايونيز 8 قطع سليس" at bounding box center [493, 95] width 224 height 36
paste textarea "3 سندويج"
drag, startPoint x: 438, startPoint y: 82, endPoint x: 479, endPoint y: 82, distance: 40.5
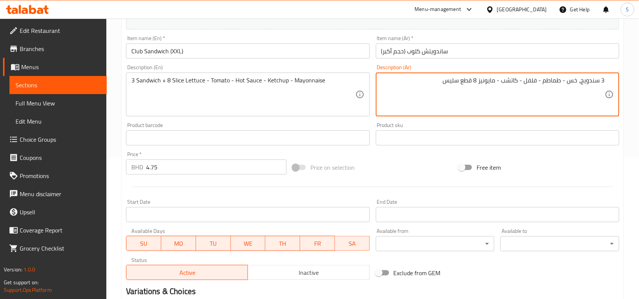
click at [479, 82] on textarea "3 سندويج، خس - طماطم - فلفل - كاتشب - مايونيز 8 قطع سليس" at bounding box center [493, 95] width 224 height 36
type textarea "3 سندويج، خس - طماطم - فلفل - كاتشب - مايونيز"
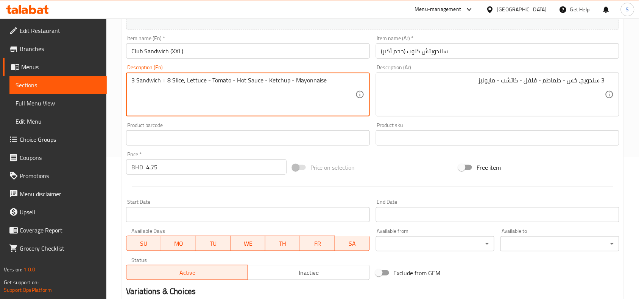
type textarea "3 Sandwich + 8 Slice, Lettuce - Tomato - Hot Sauce - Ketchup - Mayonnaise"
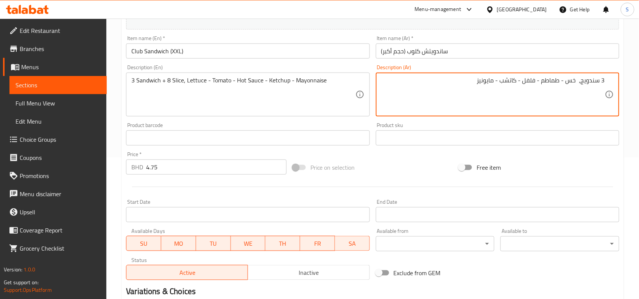
paste textarea "8 قطع سليس"
click at [491, 81] on textarea "3 سندويج، 8 قطع سليس، خس - طماطم - فلفل - كاتشب - مايونيز" at bounding box center [493, 95] width 224 height 36
type textarea "3 سندويج، 8 قطع سليس، خس - طماطم - صوص حار - كاتشب - مايونيز"
click at [334, 52] on input "Club Sandwich (XXL)" at bounding box center [247, 51] width 243 height 15
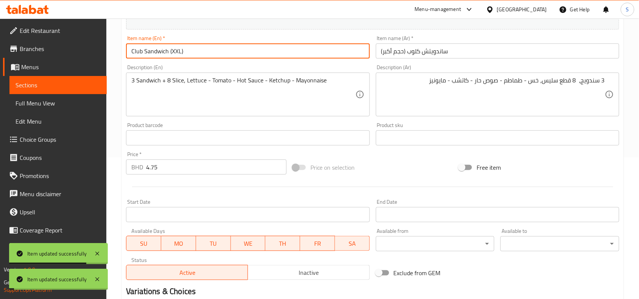
click at [534, 52] on input "ساندويتش كلوب (حجم أكبر)" at bounding box center [497, 51] width 243 height 15
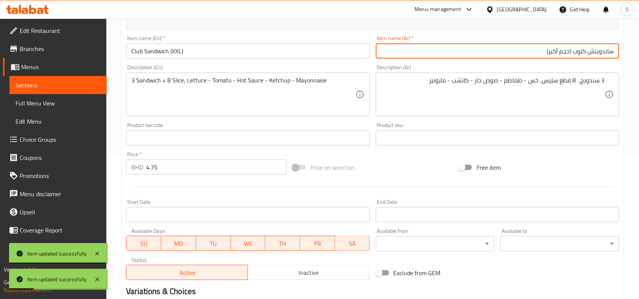
click at [580, 51] on input "ساندويتش كلوب (حجم أكبر)" at bounding box center [497, 51] width 243 height 15
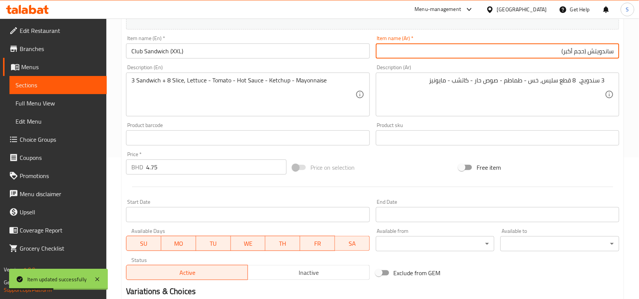
click at [616, 52] on input "ساندويتش (حجم أكبر)" at bounding box center [497, 51] width 243 height 15
paste input "كلوب"
type input "كلوب ساندويتش (حجم أكبر)"
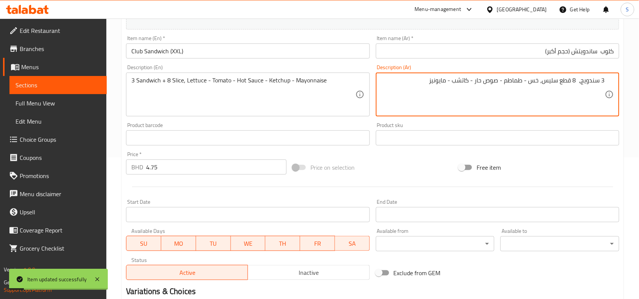
click at [562, 80] on textarea "3 سندويج، 8 قطع سليس، خس - طماطم - صوص حار - كاتشب - مايونيز" at bounding box center [493, 95] width 224 height 36
type textarea "3 سندويج، 8 سليس، خس - طماطم - صوص حار - كاتشب - مايونيز"
click at [527, 46] on input "كلوب ساندويتش (حجم أكبر)" at bounding box center [497, 51] width 243 height 15
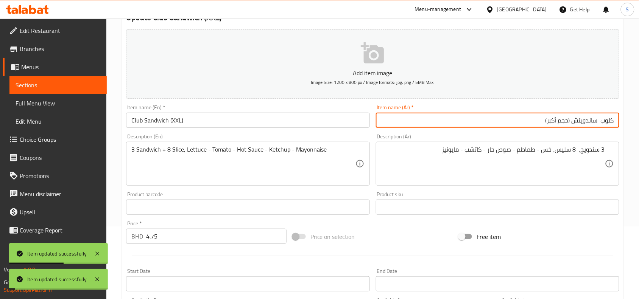
scroll to position [0, 0]
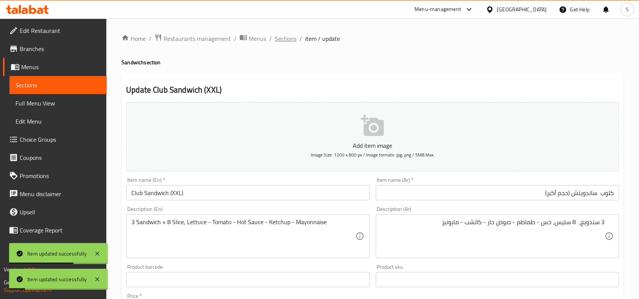
click at [287, 39] on span "Sections" at bounding box center [286, 38] width 22 height 9
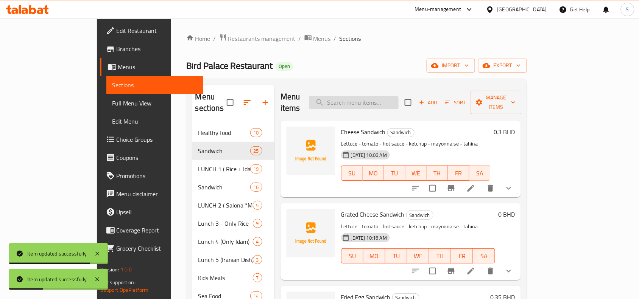
click at [399, 99] on input "search" at bounding box center [353, 102] width 89 height 13
paste input "Club Sandwich (XL)"
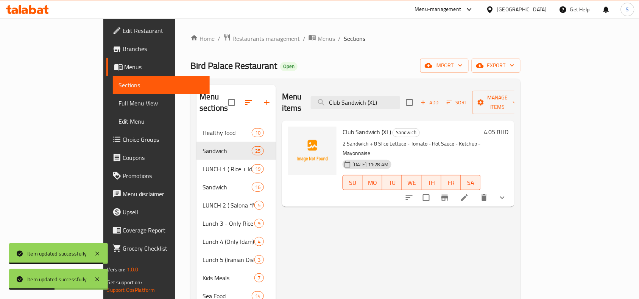
type input "Club Sandwich (XL)"
click at [469, 193] on icon at bounding box center [464, 197] width 9 height 9
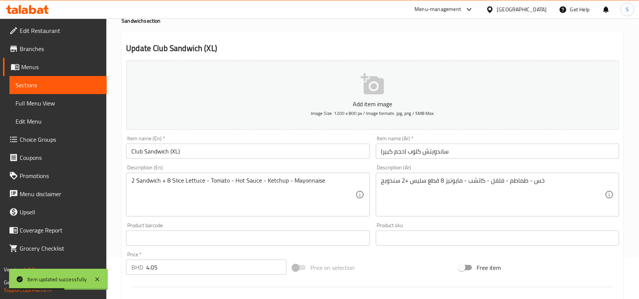
scroll to position [95, 0]
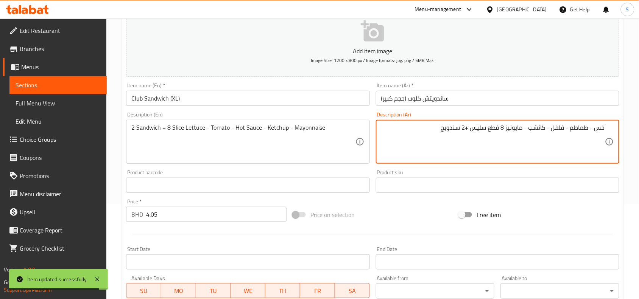
drag, startPoint x: 450, startPoint y: 132, endPoint x: 467, endPoint y: 129, distance: 18.2
click at [467, 129] on textarea "خس - طماطم - فلفل - كاتشب - مايونيز 8 قطع سليس +2 سندويج" at bounding box center [493, 142] width 224 height 36
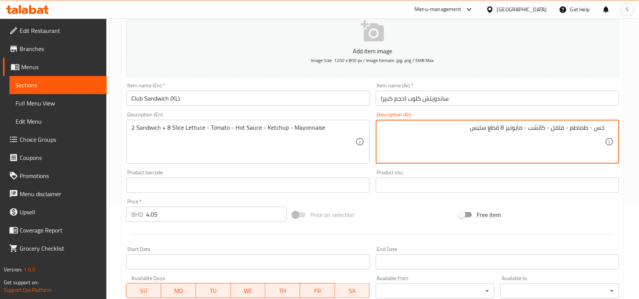
drag, startPoint x: 603, startPoint y: 127, endPoint x: 608, endPoint y: 129, distance: 5.3
click at [604, 128] on textarea "خس - طماطم - فلفل - كاتشب - مايونيز 8 قطع سليس" at bounding box center [493, 142] width 224 height 36
paste textarea "2 سندويج"
drag, startPoint x: 457, startPoint y: 132, endPoint x: 477, endPoint y: 133, distance: 19.7
click at [477, 133] on textarea "2 سندويج، خس - طماطم - فلفل - كاتشب - مايونيز 8 قطع سليس" at bounding box center [493, 142] width 224 height 36
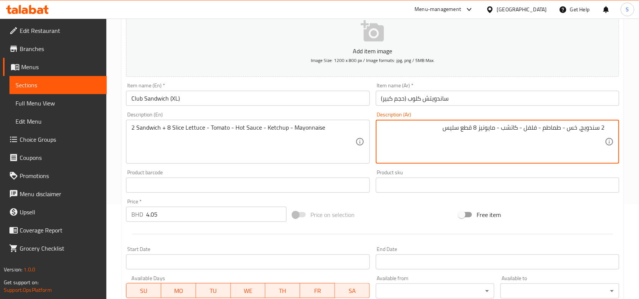
click at [460, 141] on textarea "2 سندويج، خس - طماطم - فلفل - كاتشب - مايونيز 8 قطع سليس" at bounding box center [493, 142] width 224 height 36
drag, startPoint x: 464, startPoint y: 131, endPoint x: 480, endPoint y: 128, distance: 15.8
click at [480, 128] on textarea "2 سندويج، خس - طماطم - فلفل - كاتشب - مايونيز 8 قطع سليس" at bounding box center [493, 142] width 224 height 36
drag, startPoint x: 578, startPoint y: 127, endPoint x: 608, endPoint y: 137, distance: 31.0
click at [581, 127] on textarea "2 سندويج، خس - طماطم - فلفل - كاتشب - مايونيز" at bounding box center [493, 142] width 224 height 36
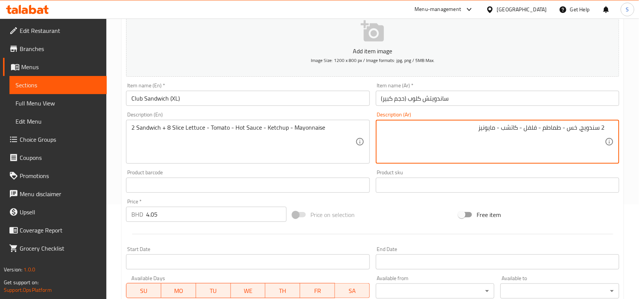
paste textarea "8 قطع سليس"
click at [569, 125] on textarea "2 سندويج، 8 قطع سليس خس - طماطم - فلفل - كاتشب - مايونيز" at bounding box center [493, 142] width 224 height 36
click at [568, 125] on textarea "2 سندويج، 8 قطع سليس خس - طماطم - فلفل - كاتشب - مايونيز" at bounding box center [493, 142] width 224 height 36
click at [558, 129] on textarea "2 سندويج، 8 سليس خس - طماطم - فلفل - كاتشب - مايونيز" at bounding box center [493, 142] width 224 height 36
type textarea "2 سندويج، 8 سليس، خس - طماطم - فلفل - كاتشب - مايونيز"
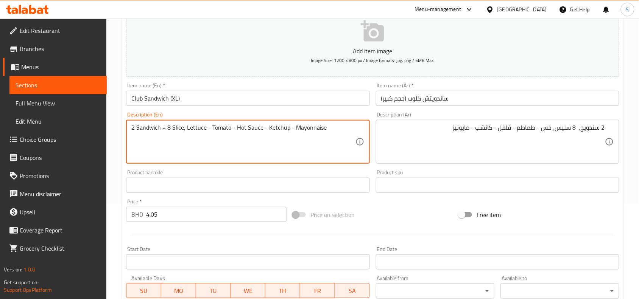
type textarea "2 Sandwich + 8 Slice, Lettuce - Tomato - Hot Sauce - Ketchup - Mayonnaise"
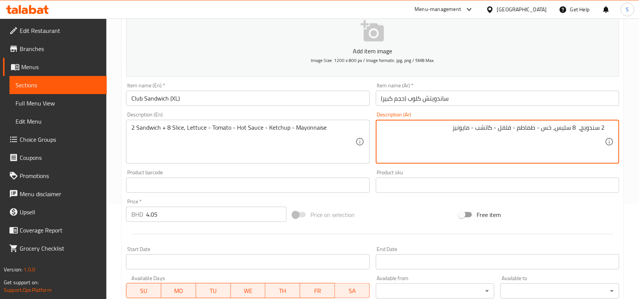
click at [509, 127] on textarea "2 سندويج، 8 سليس، خس - طماطم - فلفل - كاتشب - مايونيز" at bounding box center [493, 142] width 224 height 36
type textarea "2 سندويج، 8 سليس، خس - طماطم - صوص حار- كاتشب - مايونيز"
click at [506, 97] on input "ساندويتش كلوب (حجم كبير)" at bounding box center [497, 98] width 243 height 15
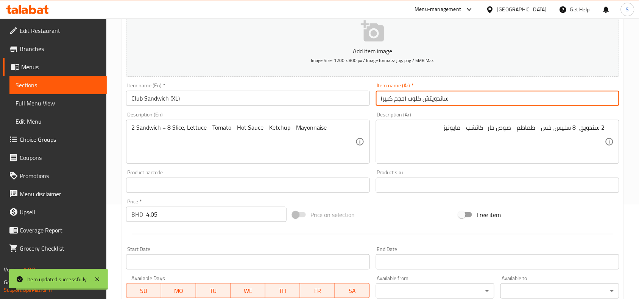
click at [499, 99] on input "ساندويتش كلوب (حجم كبير)" at bounding box center [497, 98] width 243 height 15
click at [578, 101] on input "ساندويتش كلوب (حجم كبير)" at bounding box center [497, 98] width 243 height 15
click at [614, 97] on input "ساندويتش (حجم كبير)" at bounding box center [497, 98] width 243 height 15
paste input "كلوب"
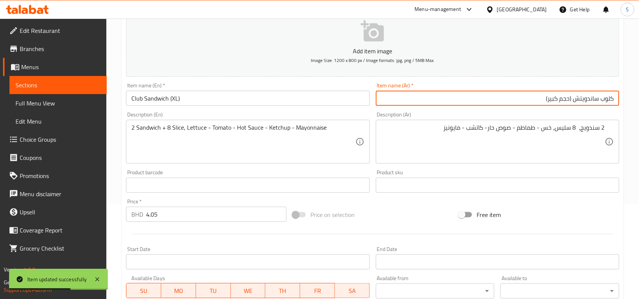
type input "كلوب ساندويتش (حجم كبير)"
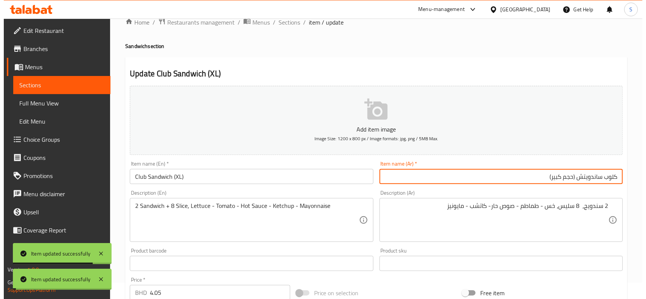
scroll to position [0, 0]
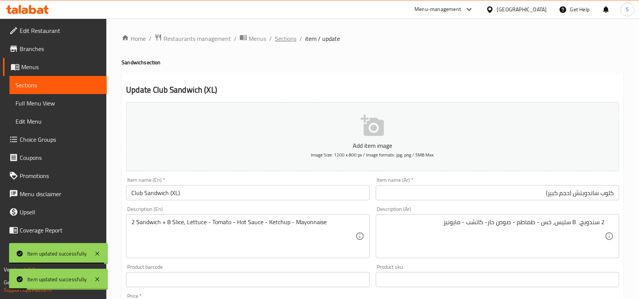
click at [277, 38] on span "Sections" at bounding box center [286, 38] width 22 height 9
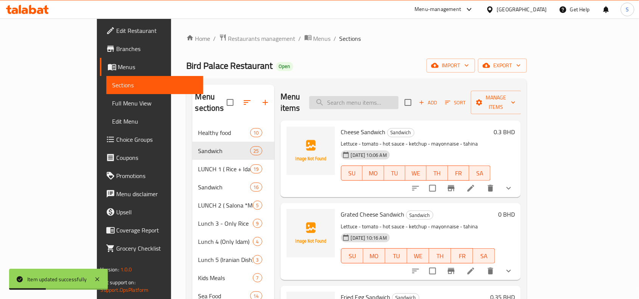
click at [399, 99] on input "search" at bounding box center [353, 102] width 89 height 13
paste input "Club Sandwich (L)"
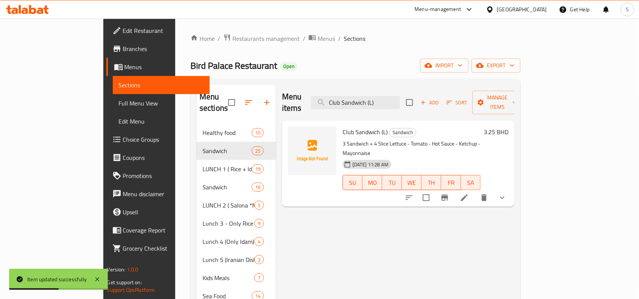
type input "Club Sandwich (L)"
click at [469, 193] on icon at bounding box center [464, 197] width 9 height 9
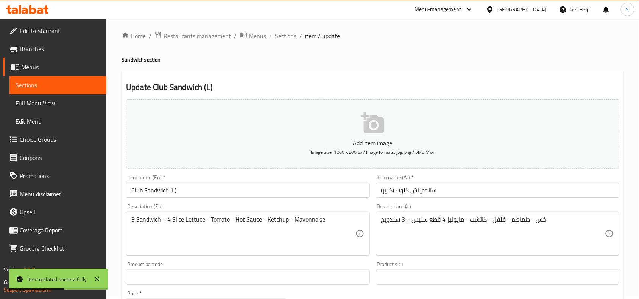
scroll to position [47, 0]
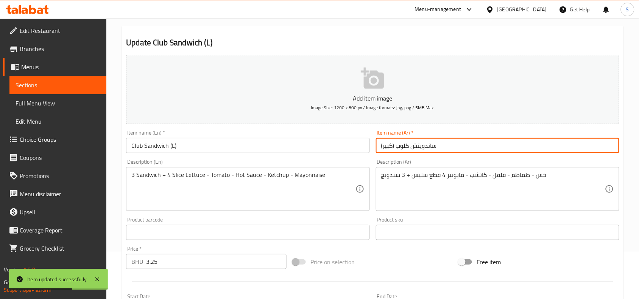
click at [488, 150] on input "ساندويتش كلوب (كبير)" at bounding box center [497, 145] width 243 height 15
click at [581, 147] on input "ساندويتش كلوب (كبير)" at bounding box center [497, 145] width 243 height 15
drag, startPoint x: 612, startPoint y: 148, endPoint x: 625, endPoint y: 152, distance: 13.9
click at [612, 148] on input "ساندويتش (كبير)" at bounding box center [497, 145] width 243 height 15
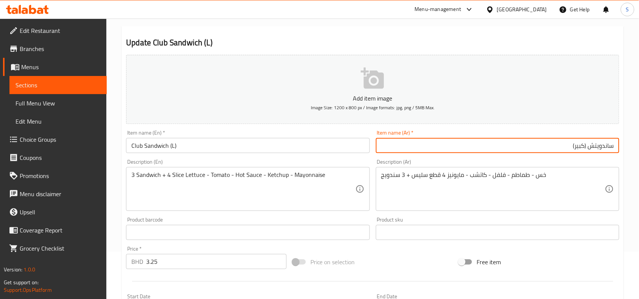
paste input "كلوب"
type input "كلوب ساندويتش (كبير)"
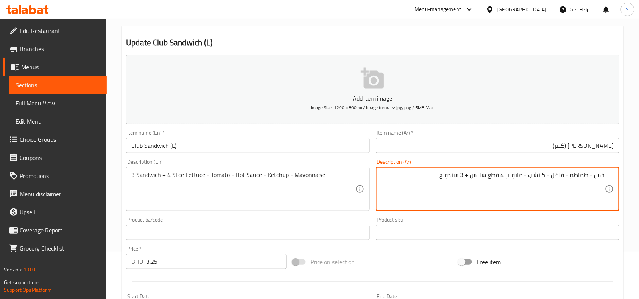
drag, startPoint x: 441, startPoint y: 179, endPoint x: 466, endPoint y: 178, distance: 24.2
click at [466, 178] on textarea "خس - طماطم - فلفل - كاتشب - مايونيز 4 قطع سليس + 3 سندويج" at bounding box center [493, 189] width 224 height 36
click at [601, 178] on textarea "خس - طماطم - فلفل - كاتشب - مايونيز 4 قطع سليس" at bounding box center [493, 189] width 224 height 36
paste textarea "3 سندويج"
drag, startPoint x: 438, startPoint y: 181, endPoint x: 480, endPoint y: 181, distance: 41.6
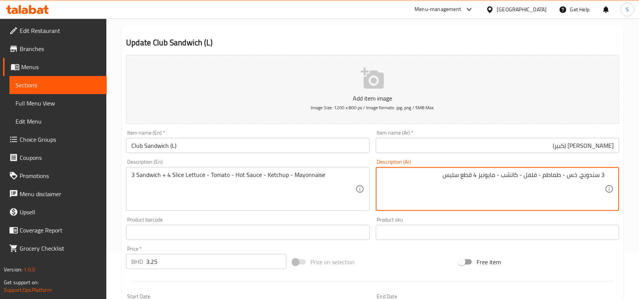
click at [480, 181] on textarea "3 سندويج، خس - طماطم - فلفل - كاتشب - مايونيز 4 قطع سليس" at bounding box center [493, 189] width 224 height 36
click at [579, 176] on textarea "3 سندويج، خس - طماطم - فلفل - كاتشب - مايونيز" at bounding box center [493, 189] width 224 height 36
paste textarea "4 قطع سليس"
click at [563, 175] on textarea "3 سندويج، 4 قطع سليس خس - طماطم - فلفل - كاتشب - مايونيز" at bounding box center [493, 189] width 224 height 36
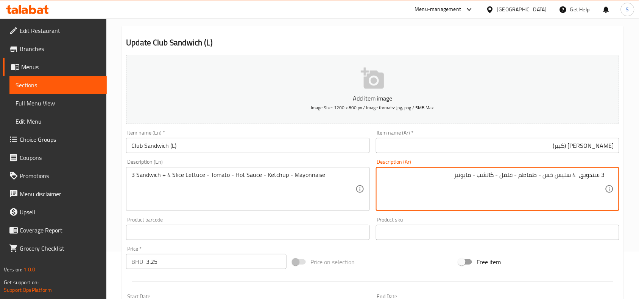
click at [556, 174] on textarea "3 سندويج، 4 سليس خس - طماطم - فلفل - كاتشب - مايونيز" at bounding box center [493, 189] width 224 height 36
click at [507, 176] on textarea "3 سندويج، 4 سليس، خس - طماطم - فلفل - كاتشب - مايونيز" at bounding box center [493, 189] width 224 height 36
drag, startPoint x: 493, startPoint y: 175, endPoint x: 514, endPoint y: 175, distance: 20.8
click at [514, 175] on textarea "3 سندويج، 4 سليس، خس - طماطم - w,w phv- كاتشب - مايونيز" at bounding box center [493, 189] width 224 height 36
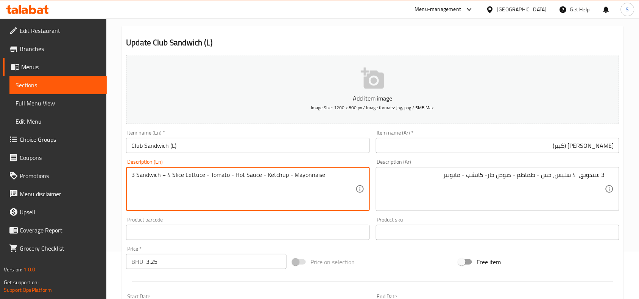
drag, startPoint x: 553, startPoint y: 177, endPoint x: 578, endPoint y: 182, distance: 26.0
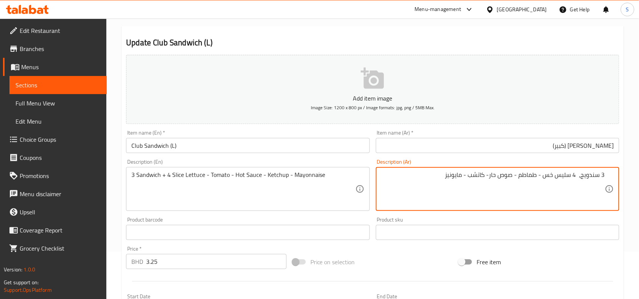
type textarea "3 سندويج، 4 سليس خس - طماطم - صوص حار- كاتشب - مايونيز"
click at [548, 149] on input "كلوب ساندويتش (كبير)" at bounding box center [497, 145] width 243 height 15
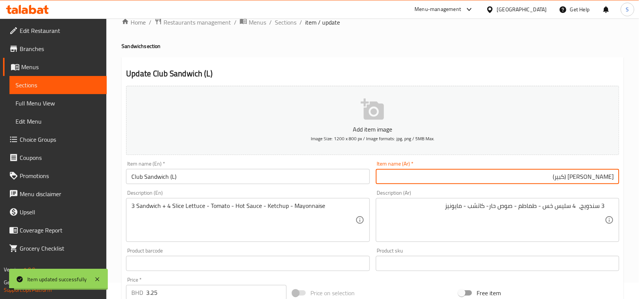
scroll to position [0, 0]
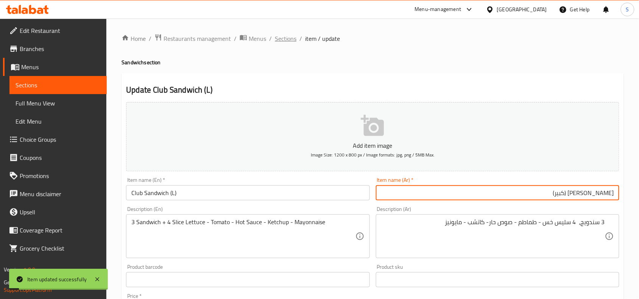
click at [284, 40] on span "Sections" at bounding box center [286, 38] width 22 height 9
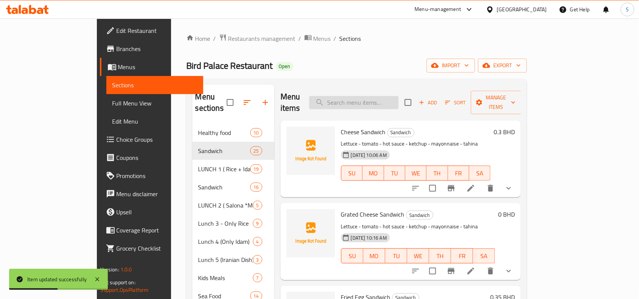
click at [399, 96] on input "search" at bounding box center [353, 102] width 89 height 13
paste input "Club Sandwich (M)"
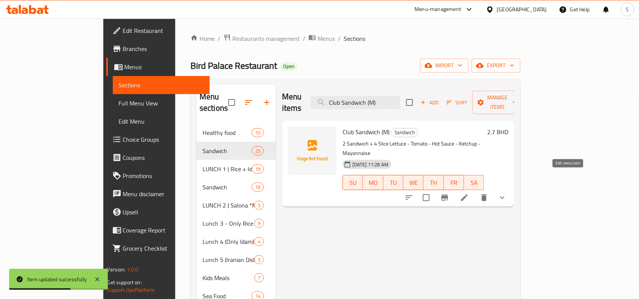
type input "Club Sandwich (M)"
click at [469, 193] on icon at bounding box center [464, 197] width 9 height 9
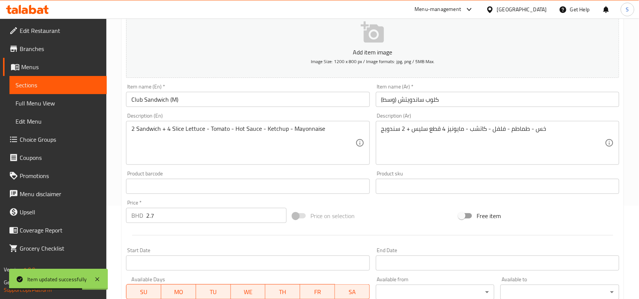
scroll to position [95, 0]
click at [470, 98] on input "كلوب ساندويتش (وسط)" at bounding box center [497, 98] width 243 height 15
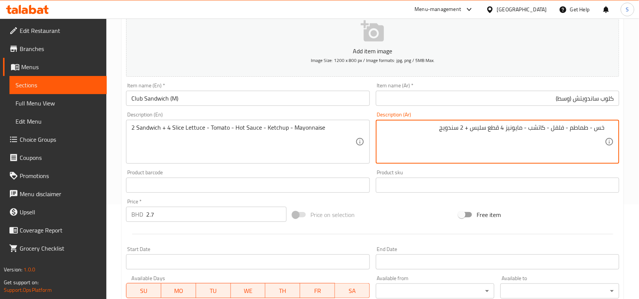
drag, startPoint x: 443, startPoint y: 128, endPoint x: 464, endPoint y: 128, distance: 21.6
click at [464, 128] on textarea "خس - طماطم - فلفل - كاتشب - مايونيز 4 قطع سليس + 2 سندويج" at bounding box center [493, 142] width 224 height 36
click at [598, 128] on textarea "خس - طماطم - فلفل - كاتشب - مايونيز 4 قطع سليس" at bounding box center [493, 142] width 224 height 36
paste textarea "2 سندويج"
drag, startPoint x: 444, startPoint y: 131, endPoint x: 480, endPoint y: 134, distance: 36.1
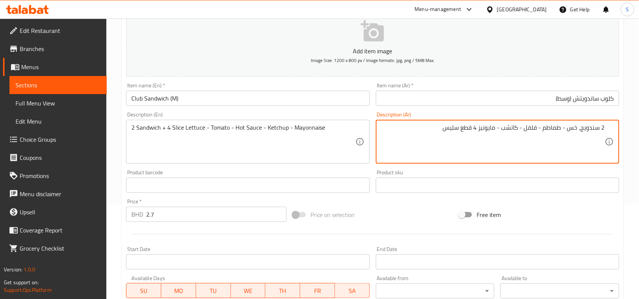
click at [480, 134] on textarea "2 سندويج، خس - طماطم - فلفل - كاتشب - مايونيز 4 قطع سليس" at bounding box center [493, 142] width 224 height 36
click at [578, 129] on textarea "2 سندويج، خس - طماطم - فلفل - كاتشب - مايونيز" at bounding box center [493, 142] width 224 height 36
paste textarea "4 قطع سليس"
click at [496, 126] on textarea "2 سندويج، 4 قطع سليس خس - طماطم - فلفل - كاتشب - مايونيز" at bounding box center [493, 142] width 224 height 36
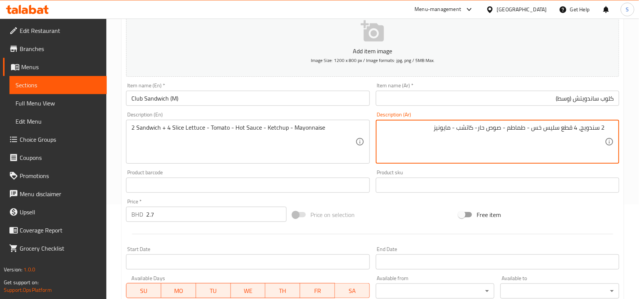
type textarea "2 سندويج، 4 قطع سليس خس - طماطم - صوص حار- كاتشب - مايونيز"
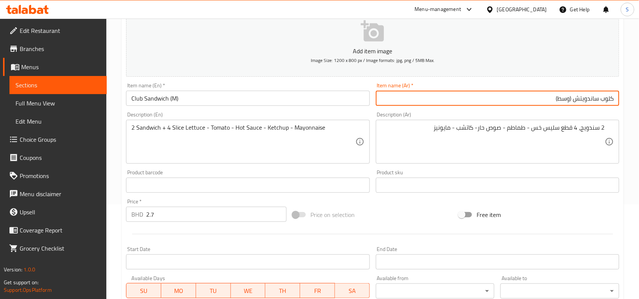
click at [516, 101] on input "كلوب ساندويتش (وسط)" at bounding box center [497, 98] width 243 height 15
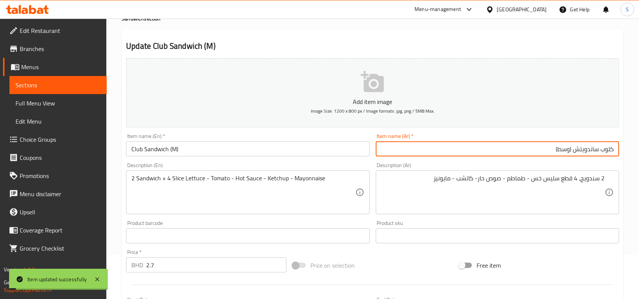
scroll to position [0, 0]
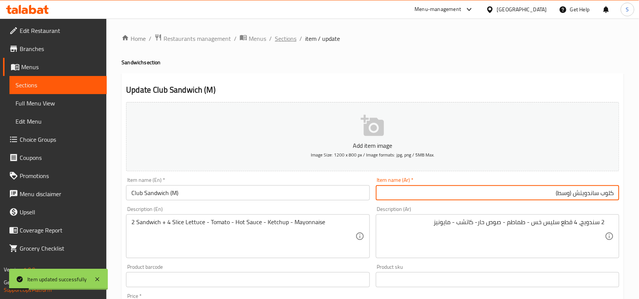
click at [282, 34] on span "Sections" at bounding box center [286, 38] width 22 height 9
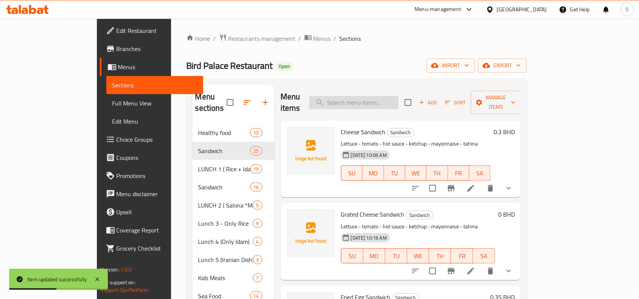
click at [396, 99] on input "search" at bounding box center [353, 102] width 89 height 13
paste input "Club Sandwich (S)"
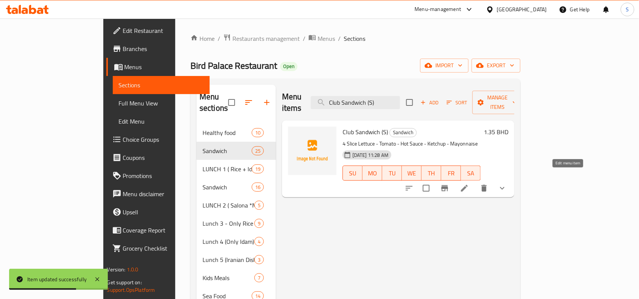
type input "Club Sandwich (S)"
click at [469, 184] on icon at bounding box center [464, 188] width 9 height 9
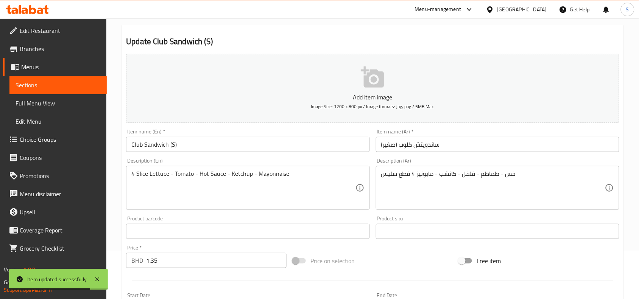
scroll to position [95, 0]
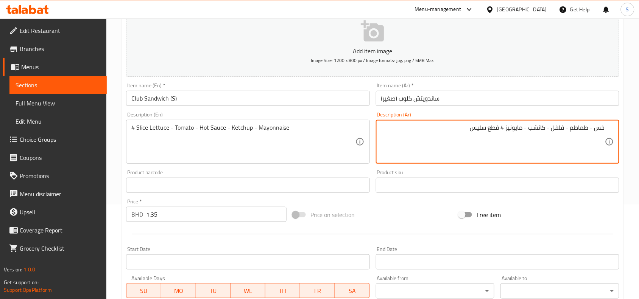
drag, startPoint x: 467, startPoint y: 131, endPoint x: 506, endPoint y: 132, distance: 38.2
click at [506, 132] on textarea "خس - طماطم - فلفل - كاتشب - مايونيز 4 قطع سليس" at bounding box center [493, 142] width 224 height 36
click at [604, 130] on textarea "خس - طماطم - فلفل - كاتشب - مايونيز" at bounding box center [493, 142] width 224 height 36
paste textarea "4 قطع سليس"
click at [597, 128] on textarea "4 قطع سليس خس - طماطم - فلفل - كاتشب - مايونيز" at bounding box center [493, 142] width 224 height 36
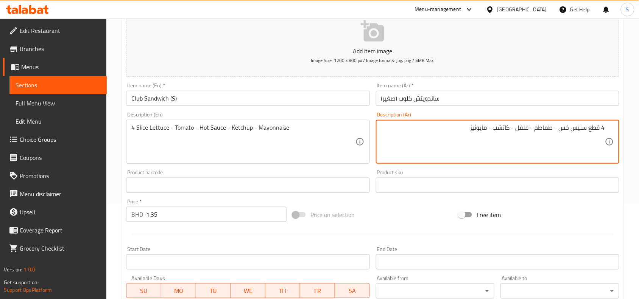
click at [597, 128] on textarea "4 قطع سليس خس - طماطم - فلفل - كاتشب - مايونيز" at bounding box center [493, 142] width 224 height 36
click at [537, 131] on textarea "4 سليس خس - طماطم - فلفل - كاتشب - مايونيز" at bounding box center [493, 142] width 224 height 36
type textarea "4 سليس خس - طماطم - صوص حار- كاتشب - مايونيز"
click at [541, 105] on input "ساندويتش كلوب (صغير)" at bounding box center [497, 98] width 243 height 15
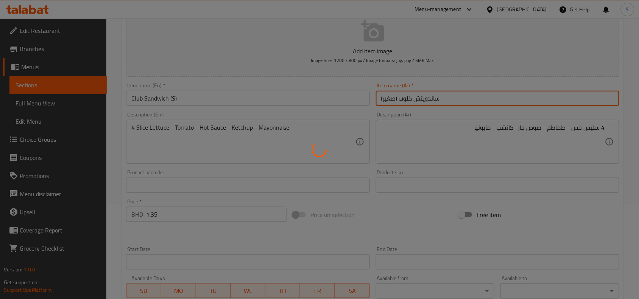
scroll to position [0, 0]
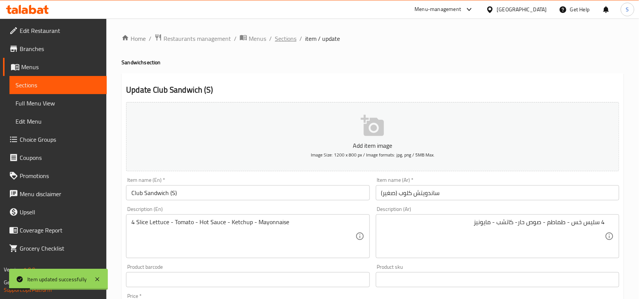
click at [286, 40] on span "Sections" at bounding box center [286, 38] width 22 height 9
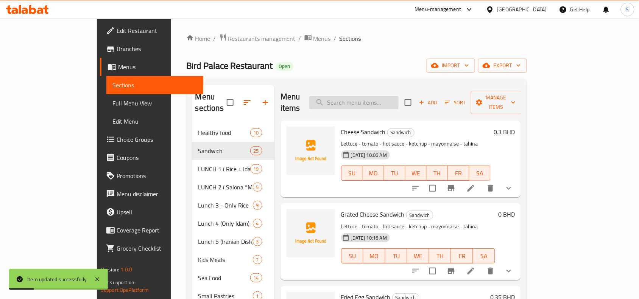
click at [375, 97] on input "search" at bounding box center [353, 102] width 89 height 13
paste input "Falafel Sandwich"
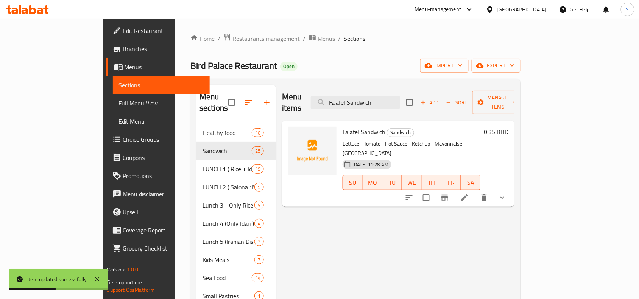
type input "Falafel Sandwich"
click at [475, 191] on li at bounding box center [464, 198] width 21 height 14
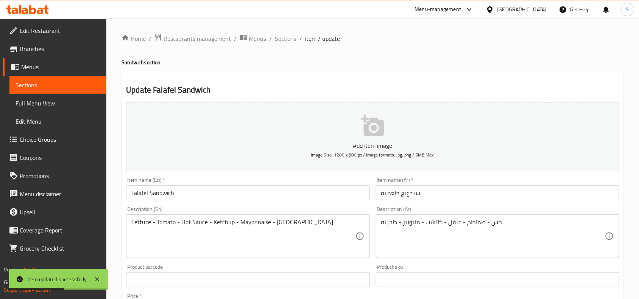
scroll to position [95, 0]
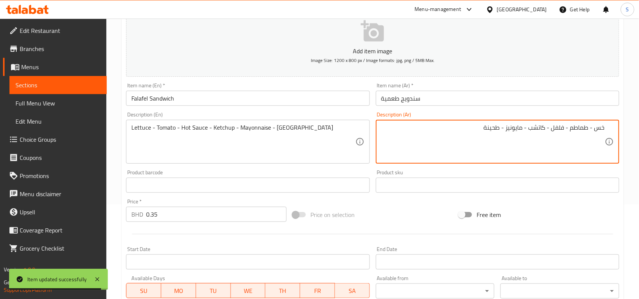
click at [560, 130] on textarea "خس - طماطم - فلفل - كاتشب - مايونيز - طحينة" at bounding box center [493, 142] width 224 height 36
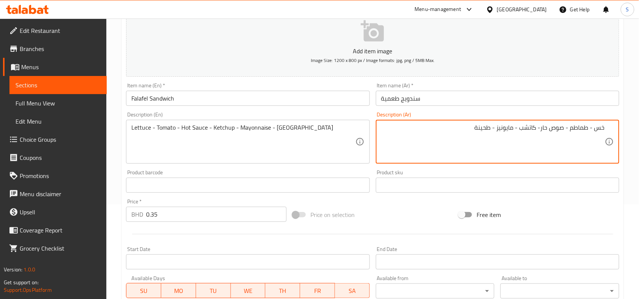
type textarea "خس - طماطم - صوص حار- كاتشب - مايونيز - طحينة"
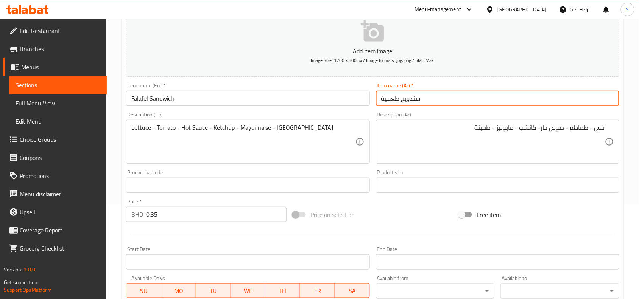
click at [519, 101] on input "سندويج طعمية" at bounding box center [497, 98] width 243 height 15
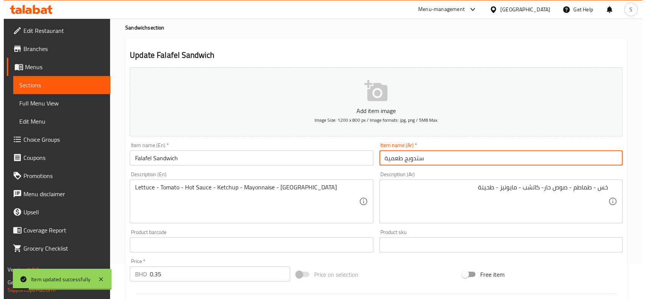
scroll to position [0, 0]
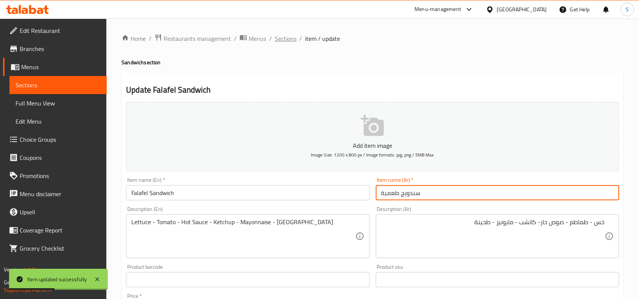
click at [279, 40] on span "Sections" at bounding box center [286, 38] width 22 height 9
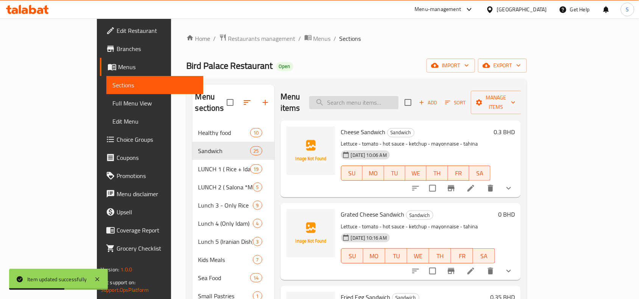
click at [399, 97] on input "search" at bounding box center [353, 102] width 89 height 13
paste input "Club Sandwich (L)"
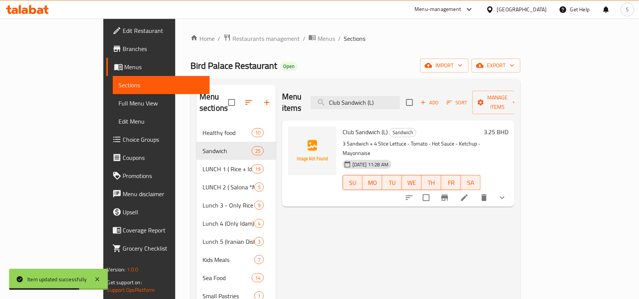
type input "Club Sandwich (L)"
click at [475, 191] on li at bounding box center [464, 198] width 21 height 14
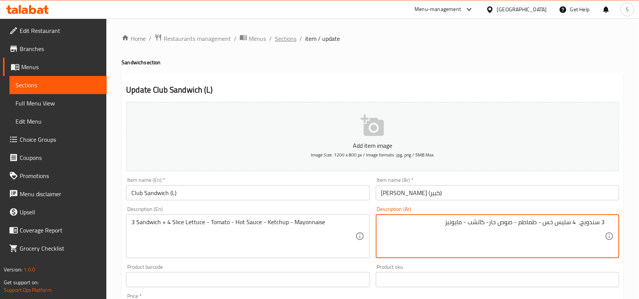
click at [294, 39] on span "Sections" at bounding box center [286, 38] width 22 height 9
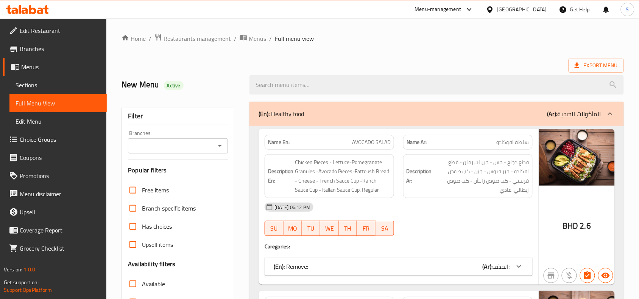
checkbox input "true"
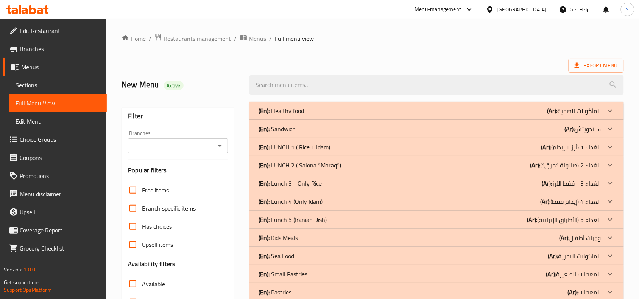
scroll to position [189, 0]
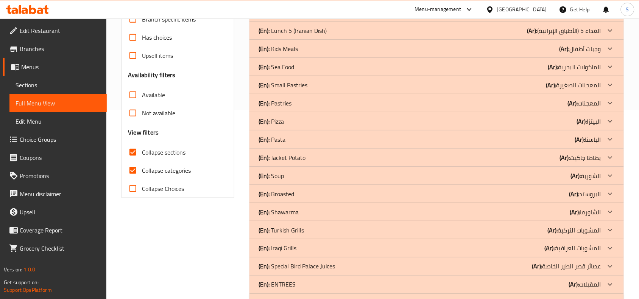
click at [131, 171] on input "Collapse categories" at bounding box center [133, 171] width 18 height 18
checkbox input "false"
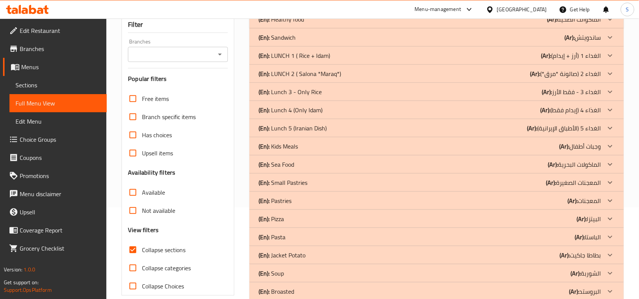
scroll to position [0, 0]
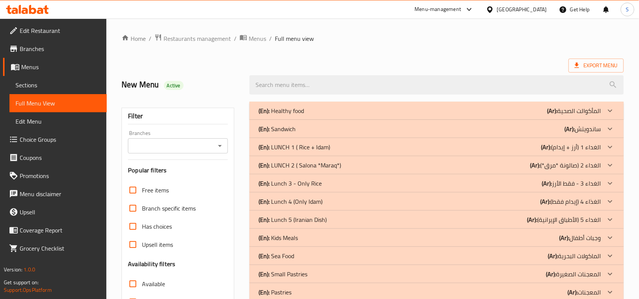
click at [576, 115] on p "(Ar): ساندويتش" at bounding box center [574, 110] width 54 height 9
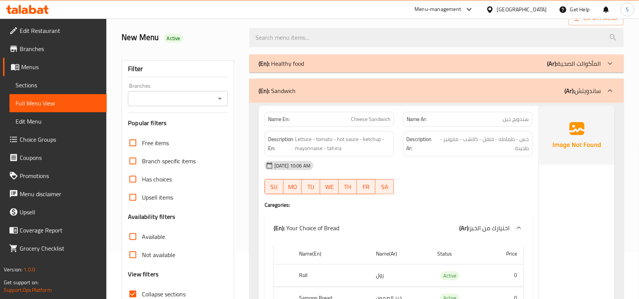
scroll to position [189, 0]
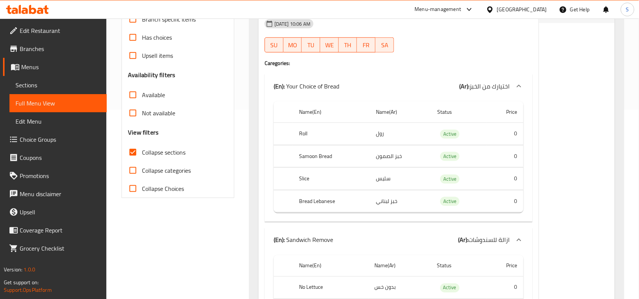
click at [447, 33] on div "[DATE] 10:06 AM SU MO TU WE TH FR SA" at bounding box center [398, 36] width 277 height 42
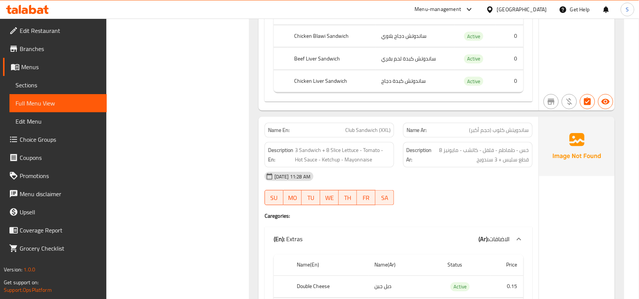
scroll to position [16479, 0]
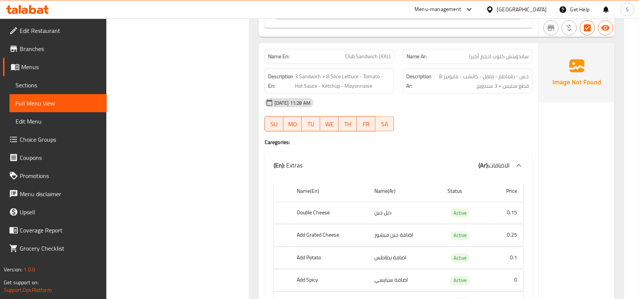
drag, startPoint x: 359, startPoint y: 226, endPoint x: 358, endPoint y: 221, distance: 4.2
click at [359, 64] on div "Name En: Club Sandwich (XXL)" at bounding box center [329, 56] width 129 height 15
click at [358, 61] on span "Club Sandwich (XXL)" at bounding box center [367, 57] width 45 height 8
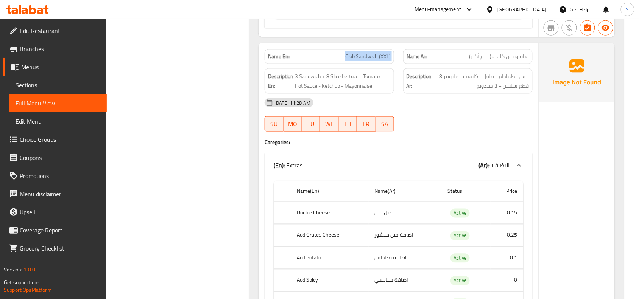
click at [358, 61] on span "Club Sandwich (XXL)" at bounding box center [367, 57] width 45 height 8
copy span "Club Sandwich (XXL)"
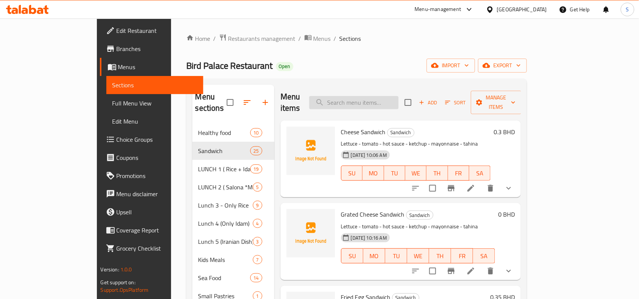
click at [381, 96] on input "search" at bounding box center [353, 102] width 89 height 13
paste input "Club Sandwich (XL)"
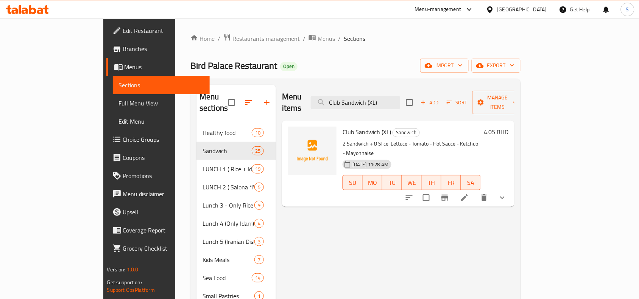
type input "Club Sandwich (XL)"
click at [468, 195] on icon at bounding box center [464, 198] width 7 height 7
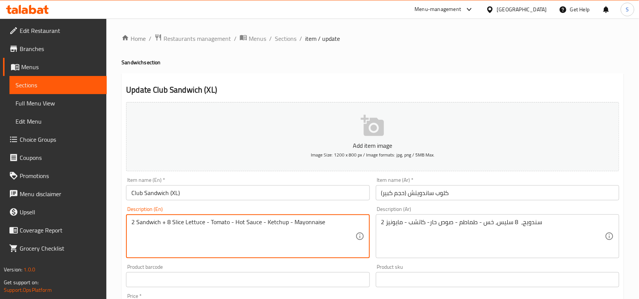
type textarea "2 Sandwich + 8 Slice Lettuce - Tomato - Hot Sauce - Ketchup - Mayonnaise"
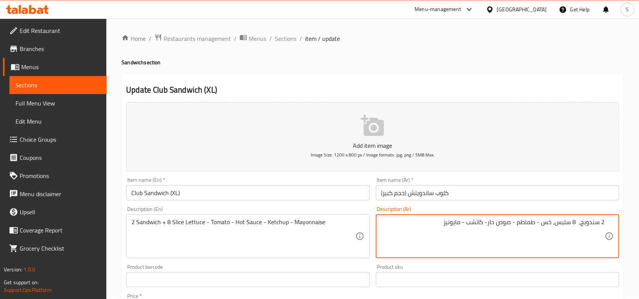
click at [553, 222] on textarea "2 سندويج، 8 سليس، خس - طماطم - صوص حار- كاتشب - مايونيز" at bounding box center [493, 237] width 224 height 36
type textarea "2 سندويج، 8 سليس خس - طماطم - صوص حار- كاتشب - مايونيز"
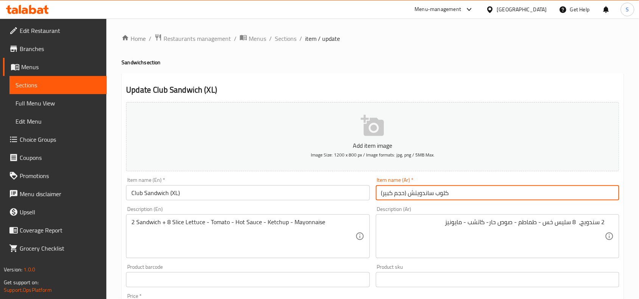
click at [547, 196] on input "كلوب ساندويتش (حجم كبير)" at bounding box center [497, 192] width 243 height 15
click at [286, 38] on span "Sections" at bounding box center [286, 38] width 22 height 9
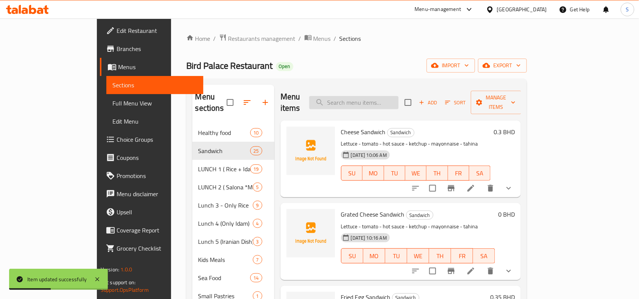
click at [399, 96] on input "search" at bounding box center [353, 102] width 89 height 13
paste input "Club Sandwich (XXL)"
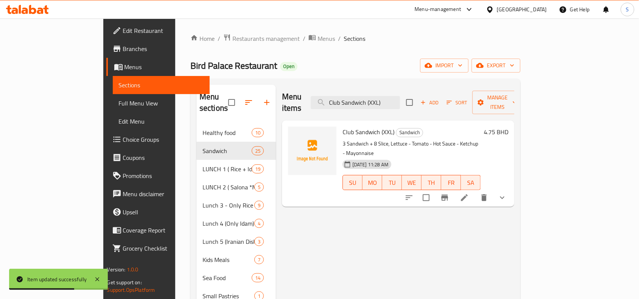
type input "Club Sandwich (XXL)"
click at [469, 193] on icon at bounding box center [464, 197] width 9 height 9
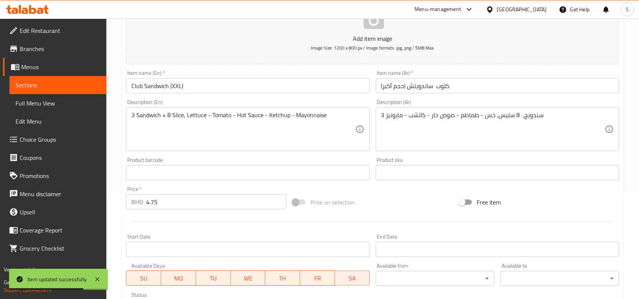
scroll to position [142, 0]
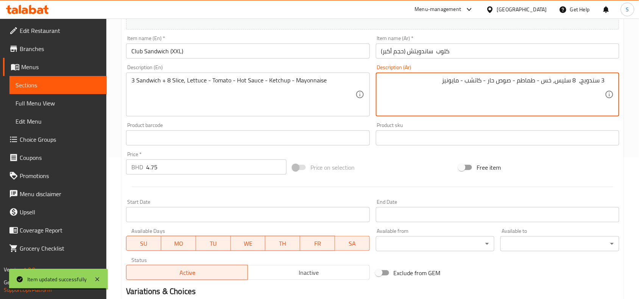
click at [554, 83] on textarea "3 سندويج، 8 سليس، خس - طماطم - صوص حار - كاتشب - مايونيز" at bounding box center [493, 95] width 224 height 36
type textarea "3 سندويج، 8 سليس خس - طماطم - صوص حار - كاتشب - مايونيز"
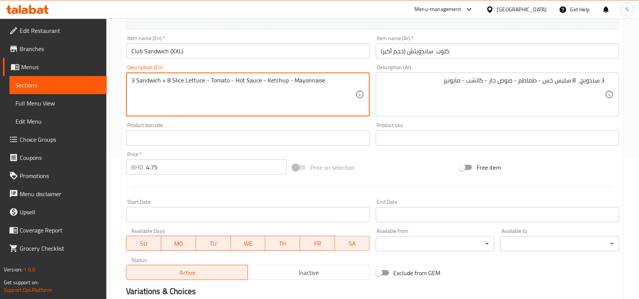
type textarea "3 Sandwich + 8 Slice Lettuce - Tomato - Hot Sauce - Ketchup - Mayonnaise"
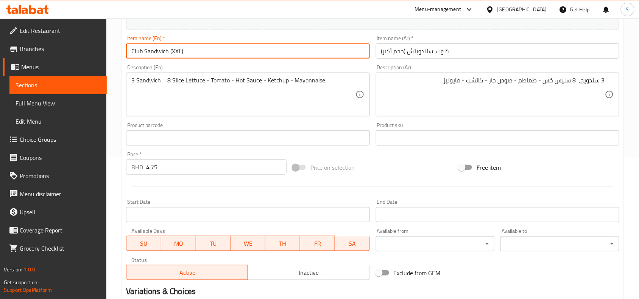
click at [281, 45] on input "Club Sandwich (XXL)" at bounding box center [247, 51] width 243 height 15
click at [281, 51] on input "Club Sandwich (XXL" at bounding box center [247, 51] width 243 height 15
type input "Club Sandwich (XXL)"
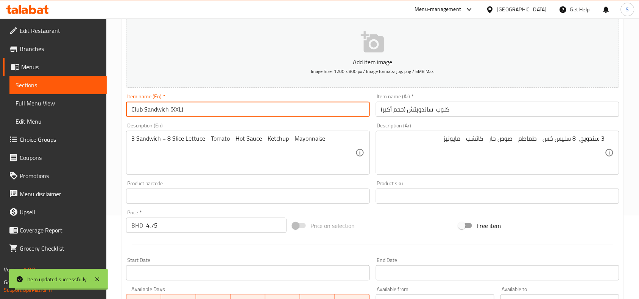
scroll to position [0, 0]
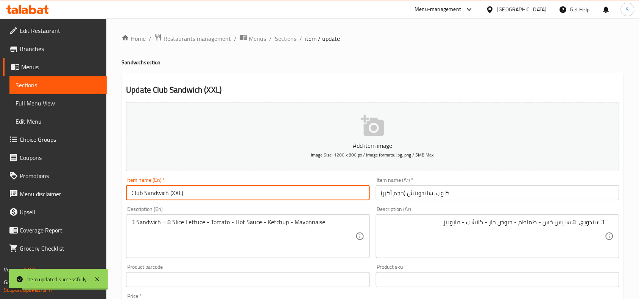
drag, startPoint x: 281, startPoint y: 41, endPoint x: 297, endPoint y: 8, distance: 37.1
click at [281, 41] on span "Sections" at bounding box center [286, 38] width 22 height 9
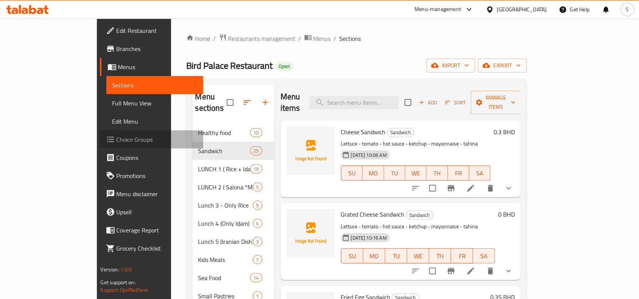
click at [117, 136] on span "Choice Groups" at bounding box center [157, 139] width 81 height 9
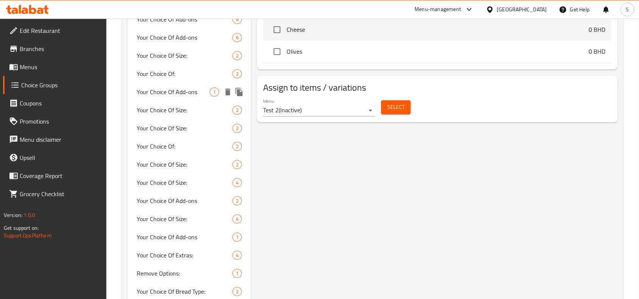
scroll to position [473, 0]
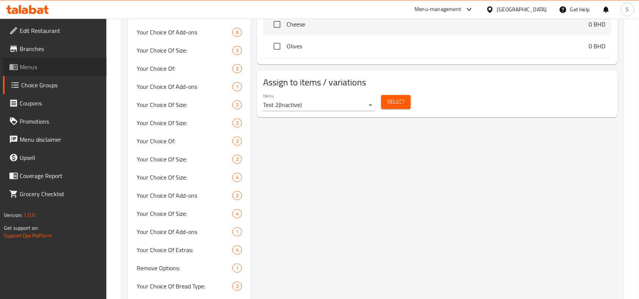
click at [46, 63] on span "Menus" at bounding box center [60, 66] width 81 height 9
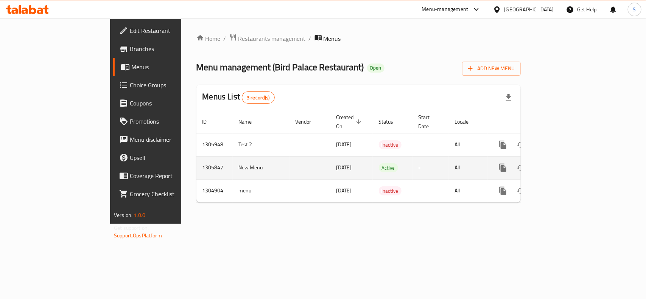
click at [562, 164] on icon "enhanced table" at bounding box center [557, 168] width 9 height 9
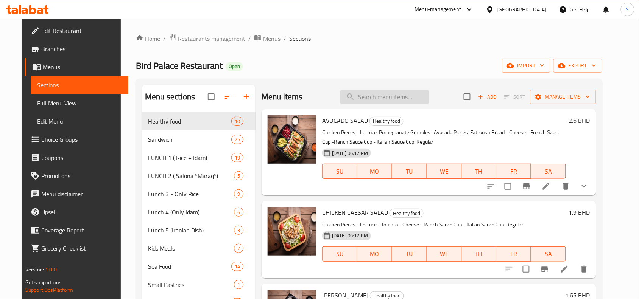
click at [383, 93] on input "search" at bounding box center [384, 96] width 89 height 13
paste input "Club Sandwich (XL)"
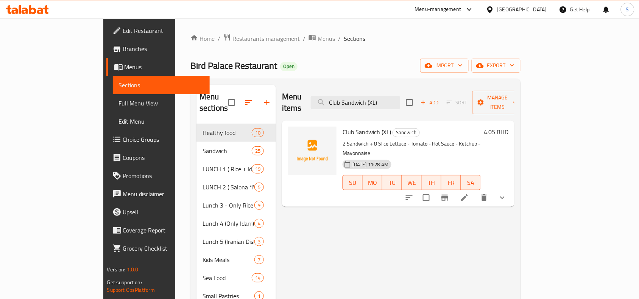
type input "Club Sandwich (XL)"
click at [468, 195] on icon at bounding box center [464, 198] width 7 height 7
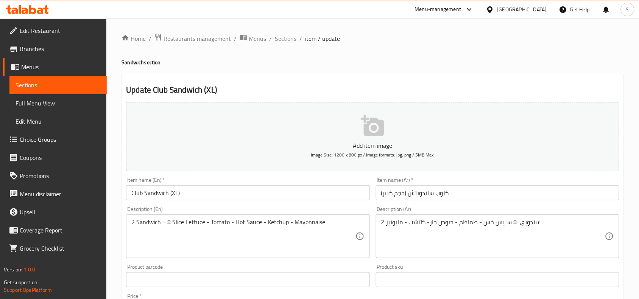
click at [476, 184] on div "Item name (Ar)   * كلوب ساندويتش (حجم كبير) Item name (Ar) *" at bounding box center [497, 189] width 243 height 23
click at [461, 203] on div "Item name (Ar)   * كلوب ساندويتش (حجم كبير) Item name (Ar) *" at bounding box center [497, 189] width 249 height 29
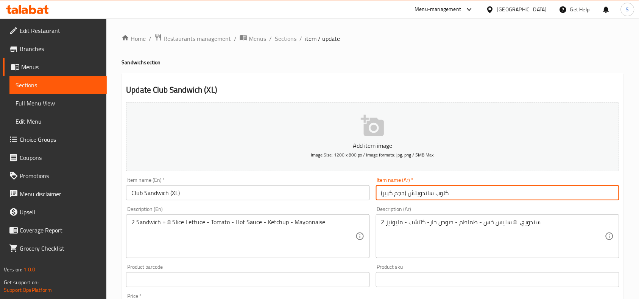
click at [467, 195] on input "كلوب ساندويتش (حجم كبير)" at bounding box center [497, 192] width 243 height 15
click at [551, 197] on input "كلوب ساندويتش (حجم كبير)" at bounding box center [497, 192] width 243 height 15
type input "كلوب ساندويتش (حجم أكبر)"
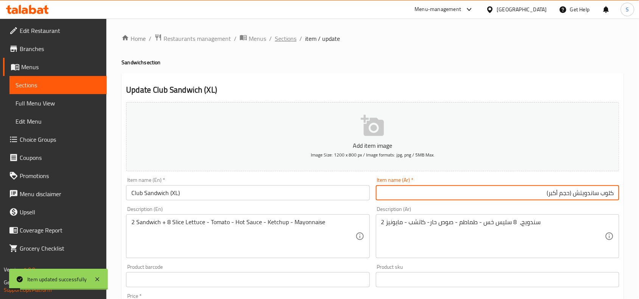
click at [275, 41] on span "Sections" at bounding box center [286, 38] width 22 height 9
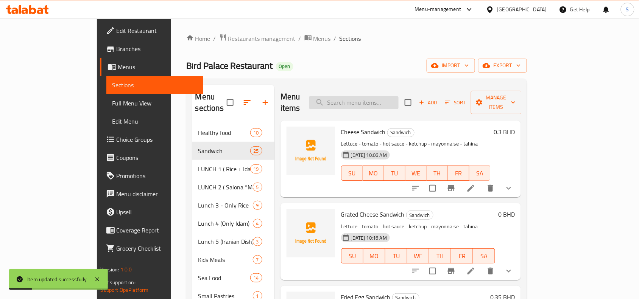
click at [399, 99] on input "search" at bounding box center [353, 102] width 89 height 13
paste input "Club Sandwich (XXL)"
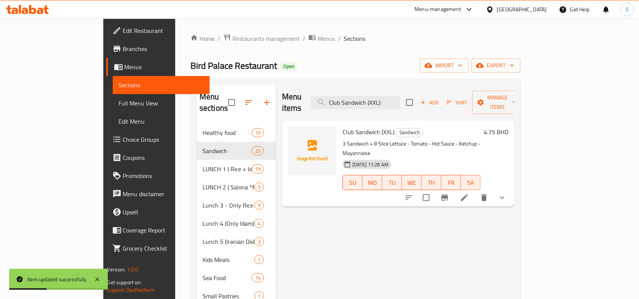
type input "Club Sandwich (XXL)"
click at [469, 193] on icon at bounding box center [464, 197] width 9 height 9
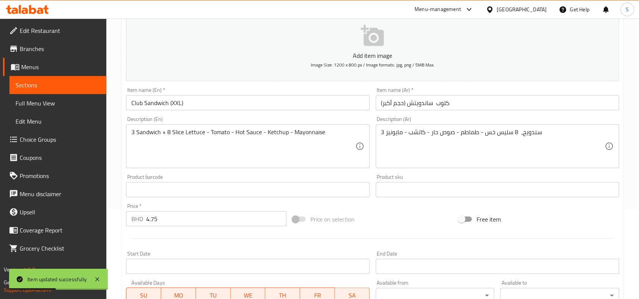
scroll to position [95, 0]
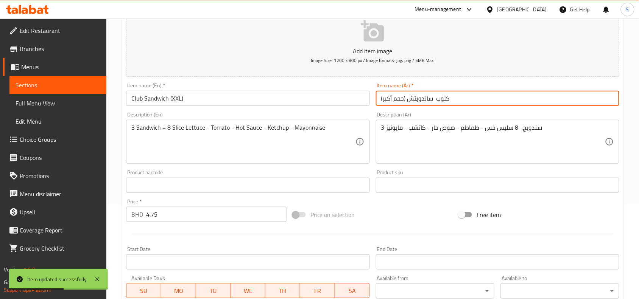
click at [472, 101] on input "كلوب ساندويتش (حجم أكبر)" at bounding box center [497, 98] width 243 height 15
click at [552, 100] on input "كلوب ساندويتش (حجم أكبر)" at bounding box center [497, 98] width 243 height 15
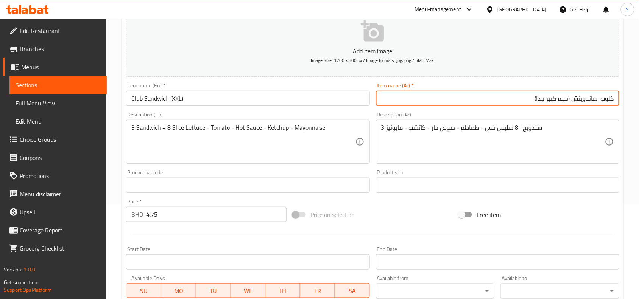
type input "كلوب ساندويتش (حجم كبير جدا)"
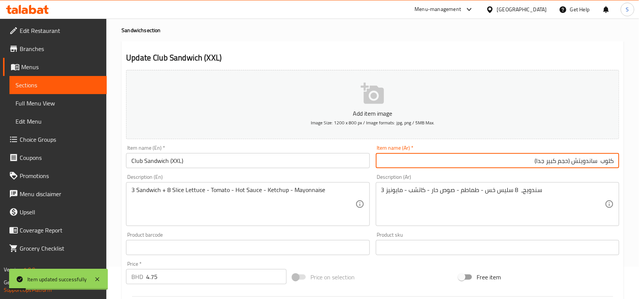
scroll to position [0, 0]
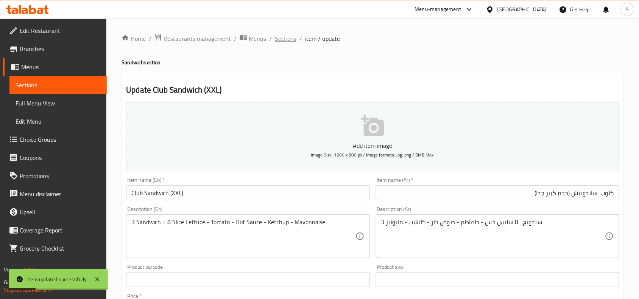
click at [290, 39] on span "Sections" at bounding box center [286, 38] width 22 height 9
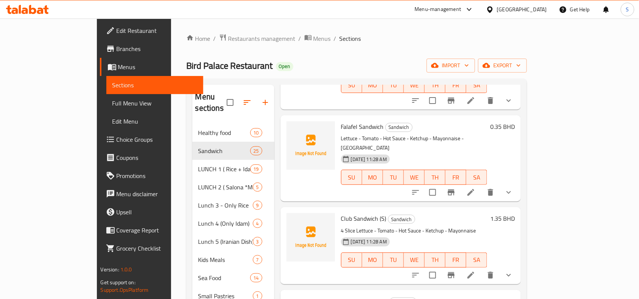
scroll to position [1609, 0]
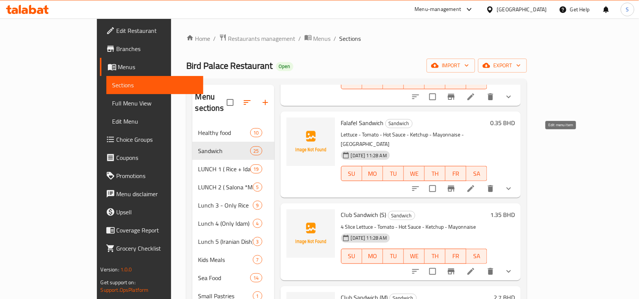
click at [474, 185] on icon at bounding box center [470, 188] width 7 height 7
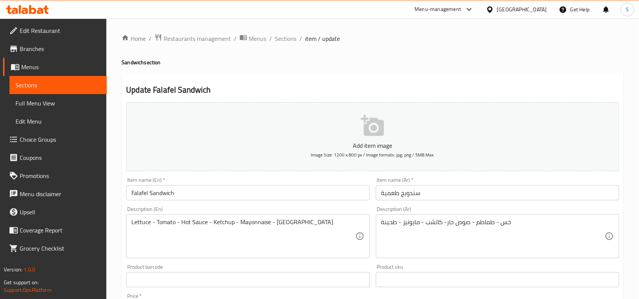
click at [129, 221] on div "Lettuce - Tomato - Hot Sauce - Ketchup - Mayonnaise - Tahina Description (En)" at bounding box center [247, 237] width 243 height 44
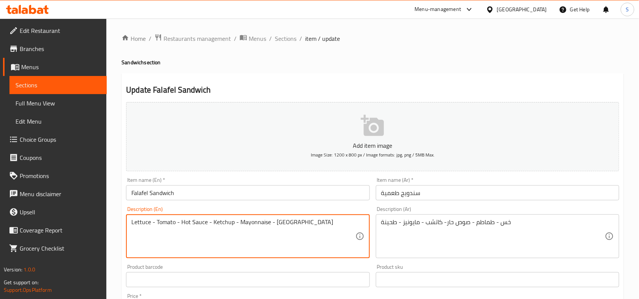
paste textarea "Regular"
type textarea "Lettuce - Tomato - Hot Sauce - Ketchup - Mayonnaise - [GEOGRAPHIC_DATA]"
click at [195, 192] on input "Falafel Sandwich" at bounding box center [247, 192] width 243 height 15
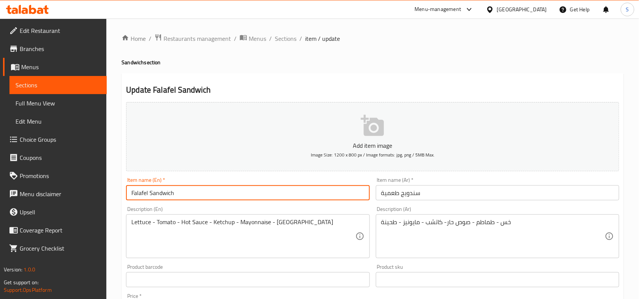
type input "Falafel Sandwich"
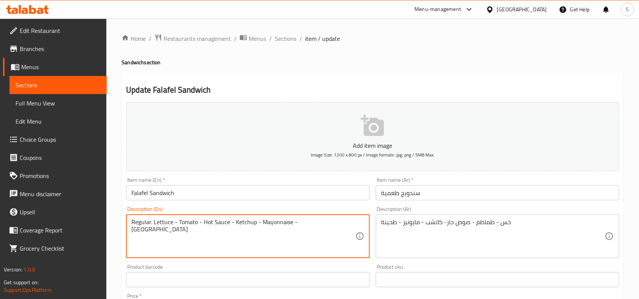
type textarea "Regular. Lettuce - Tomato - Hot Sauce - Ketchup - Mayonnaise - [GEOGRAPHIC_DATA]"
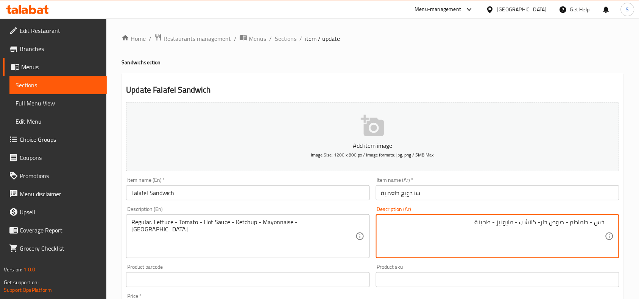
click at [604, 223] on textarea "خس - طماطم - صوص حار- كاتشب - مايونيز - طحينة" at bounding box center [493, 237] width 224 height 36
type textarea "عادي. خس - طماطم - صوص حار- كاتشب - مايونيز - طحينة"
click at [608, 187] on input "سندويج طعمية" at bounding box center [497, 192] width 243 height 15
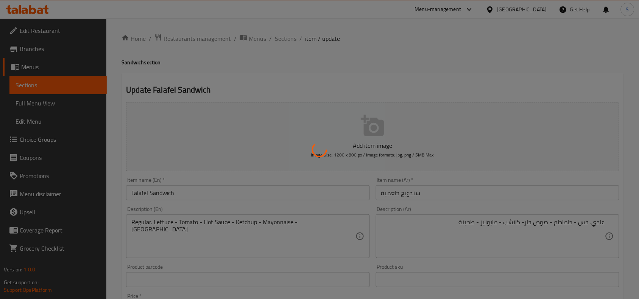
click at [287, 39] on div at bounding box center [319, 149] width 639 height 299
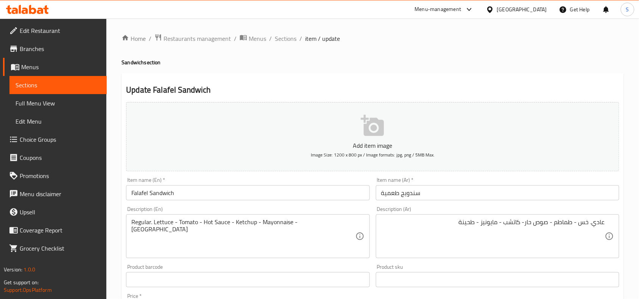
click at [280, 37] on span "Sections" at bounding box center [286, 38] width 22 height 9
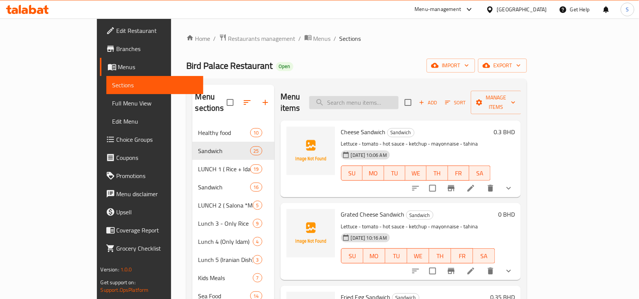
click at [375, 100] on input "search" at bounding box center [353, 102] width 89 height 13
paste input "Club Sandwich (M)"
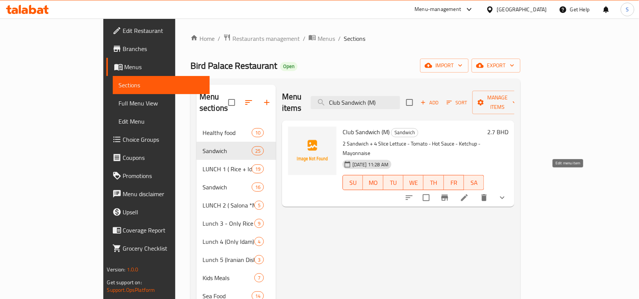
type input "Club Sandwich (M)"
click at [469, 193] on icon at bounding box center [464, 197] width 9 height 9
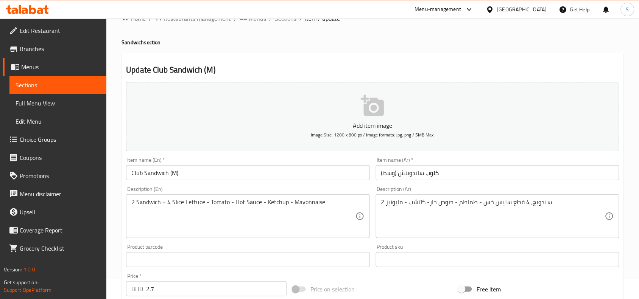
scroll to position [142, 0]
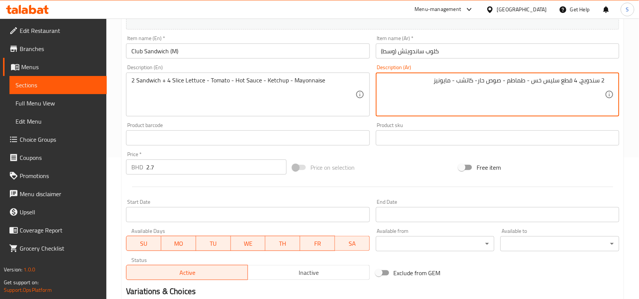
click at [569, 80] on textarea "2 سندويج، 4 قطع سليس خس - طماطم - صوص حار- كاتشب - مايونيز" at bounding box center [493, 95] width 224 height 36
type textarea "2 سندويج، 4 سليس خس - طماطم - صوص حار- كاتشب - مايونيز"
click at [572, 53] on input "كلوب ساندويتش (وسط)" at bounding box center [497, 51] width 243 height 15
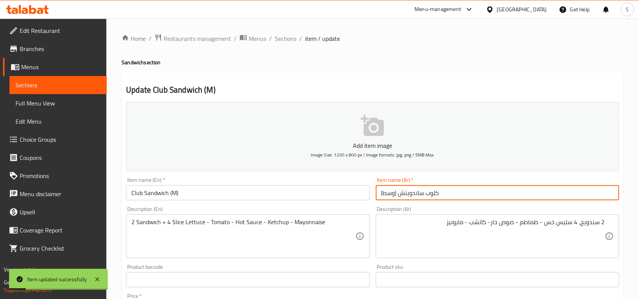
drag, startPoint x: 285, startPoint y: 37, endPoint x: 291, endPoint y: 54, distance: 18.2
click at [285, 37] on span "Sections" at bounding box center [286, 38] width 22 height 9
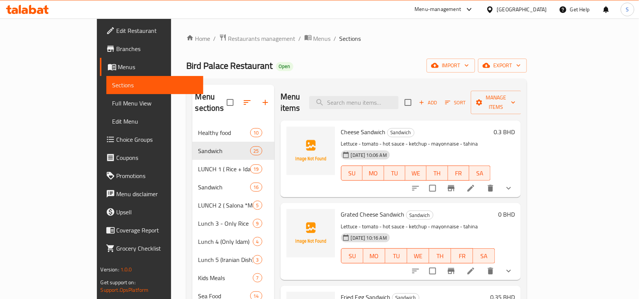
click at [409, 44] on div "Home / Restaurants management / Menus / Sections Bird Palace Restaurant Open im…" at bounding box center [356, 292] width 341 height 517
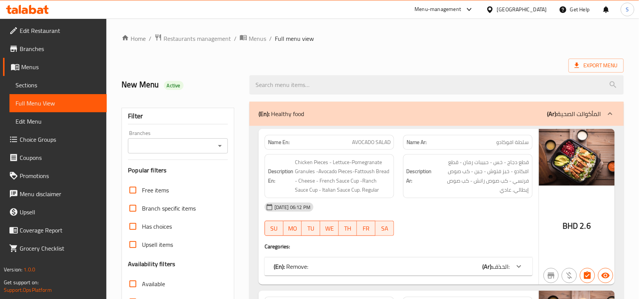
click at [516, 40] on ol "Home / Restaurants management / Menus / Full menu view" at bounding box center [373, 39] width 502 height 10
click at [409, 61] on div "Export Menu" at bounding box center [373, 66] width 502 height 14
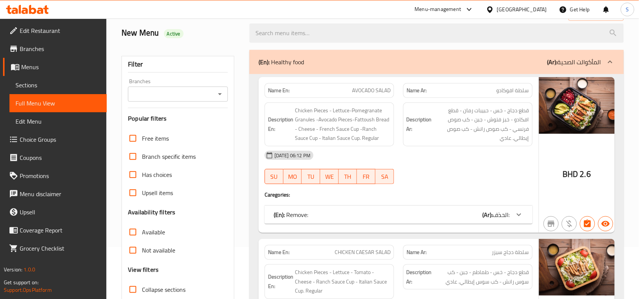
scroll to position [142, 0]
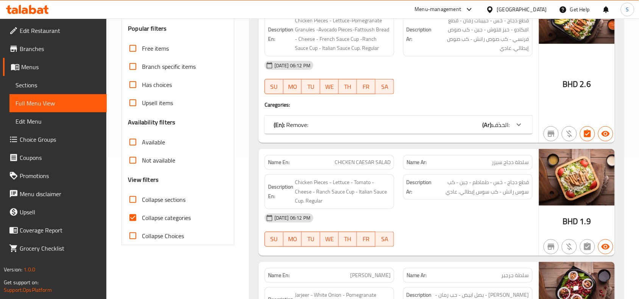
drag, startPoint x: 128, startPoint y: 199, endPoint x: 142, endPoint y: 224, distance: 28.2
click at [128, 199] on input "Collapse sections" at bounding box center [133, 200] width 18 height 18
checkbox input "true"
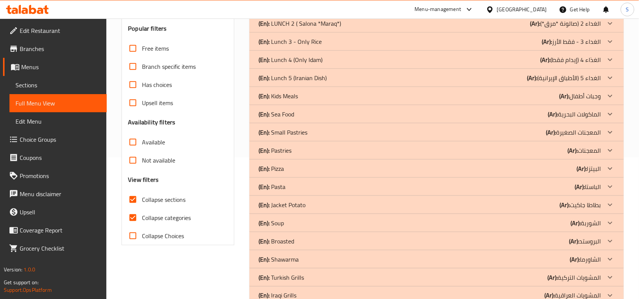
click at [133, 218] on input "Collapse categories" at bounding box center [133, 218] width 18 height 18
checkbox input "false"
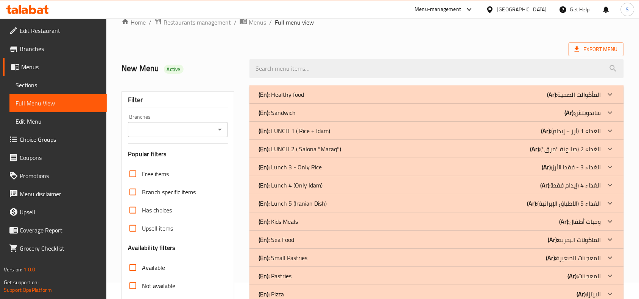
scroll to position [0, 0]
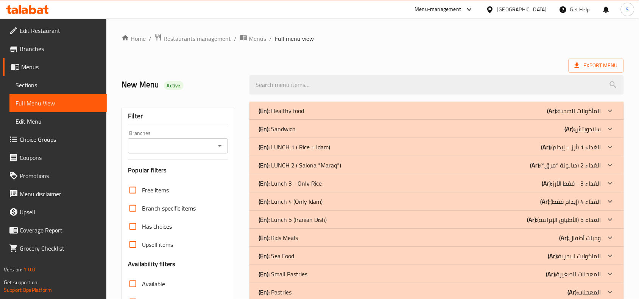
click at [556, 115] on div "(En): Sandwich (Ar): ساندويتش" at bounding box center [430, 110] width 343 height 9
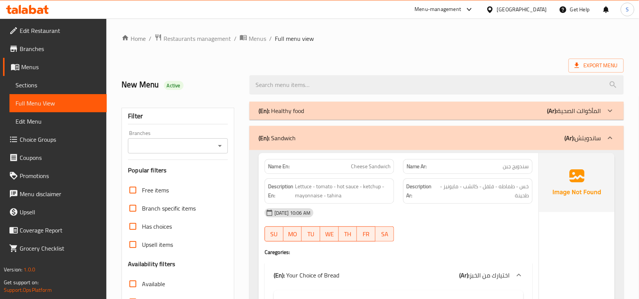
scroll to position [47, 0]
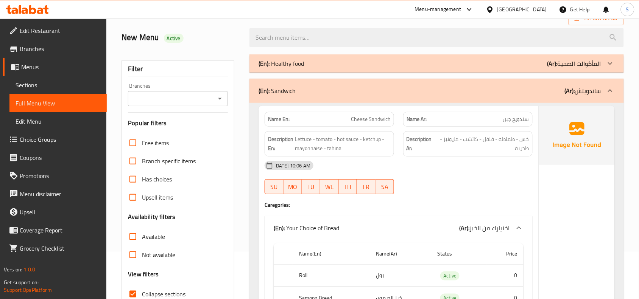
click at [241, 37] on div "New Menu Active" at bounding box center [181, 38] width 128 height 34
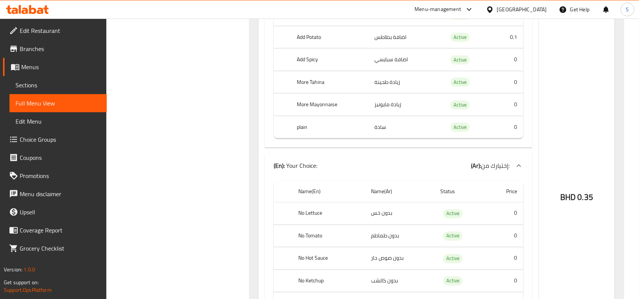
scroll to position [13073, 0]
drag, startPoint x: 298, startPoint y: 209, endPoint x: 411, endPoint y: 214, distance: 113.6
drag, startPoint x: 288, startPoint y: 116, endPoint x: 311, endPoint y: 119, distance: 23.0
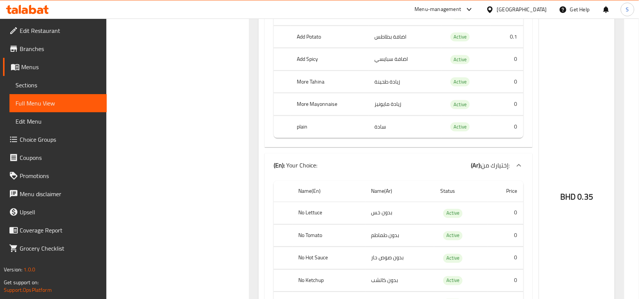
drag, startPoint x: 505, startPoint y: 118, endPoint x: 527, endPoint y: 116, distance: 22.8
drag, startPoint x: 510, startPoint y: 140, endPoint x: 420, endPoint y: 148, distance: 90.1
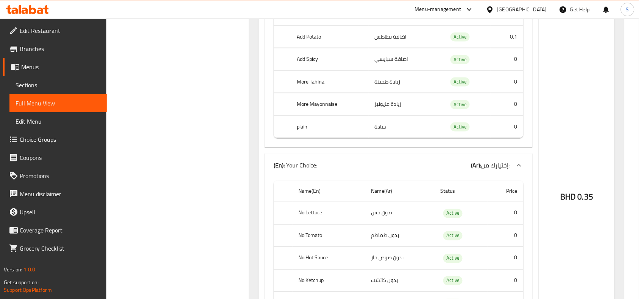
drag, startPoint x: 307, startPoint y: 185, endPoint x: 290, endPoint y: 186, distance: 16.7
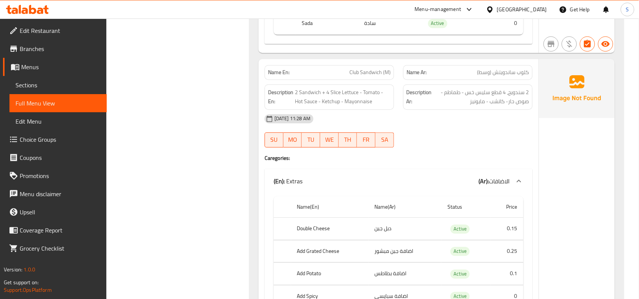
scroll to position [14350, 0]
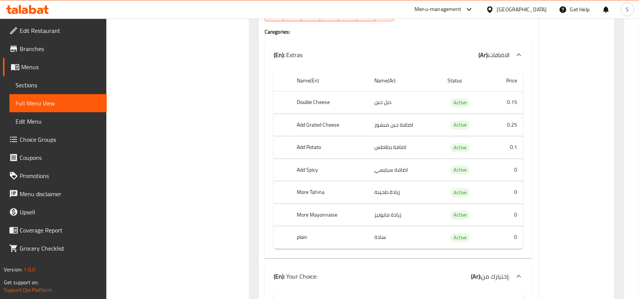
copy span "Club Sandwich (M)"
click at [438, 177] on div "Name En: Club Sandwich (M) Name Ar: كلوب ساندويتش (وسط) Description En: 2 Sandw…" at bounding box center [399, 299] width 280 height 733
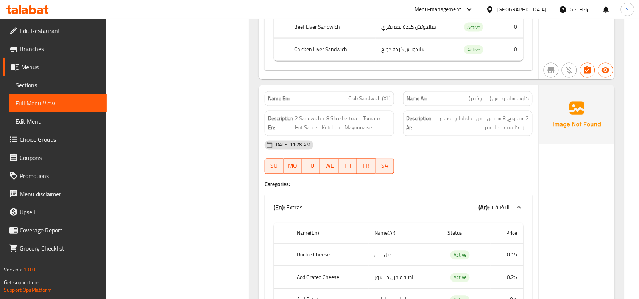
scroll to position [15817, 0]
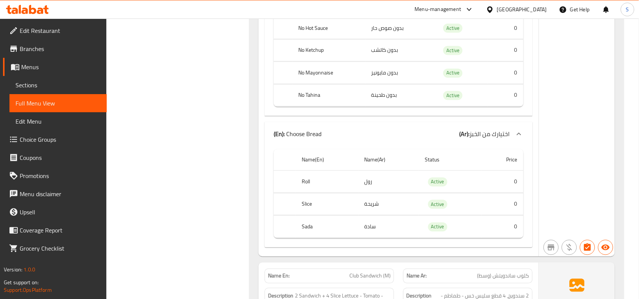
scroll to position [14019, 0]
